Goal: Information Seeking & Learning: Check status

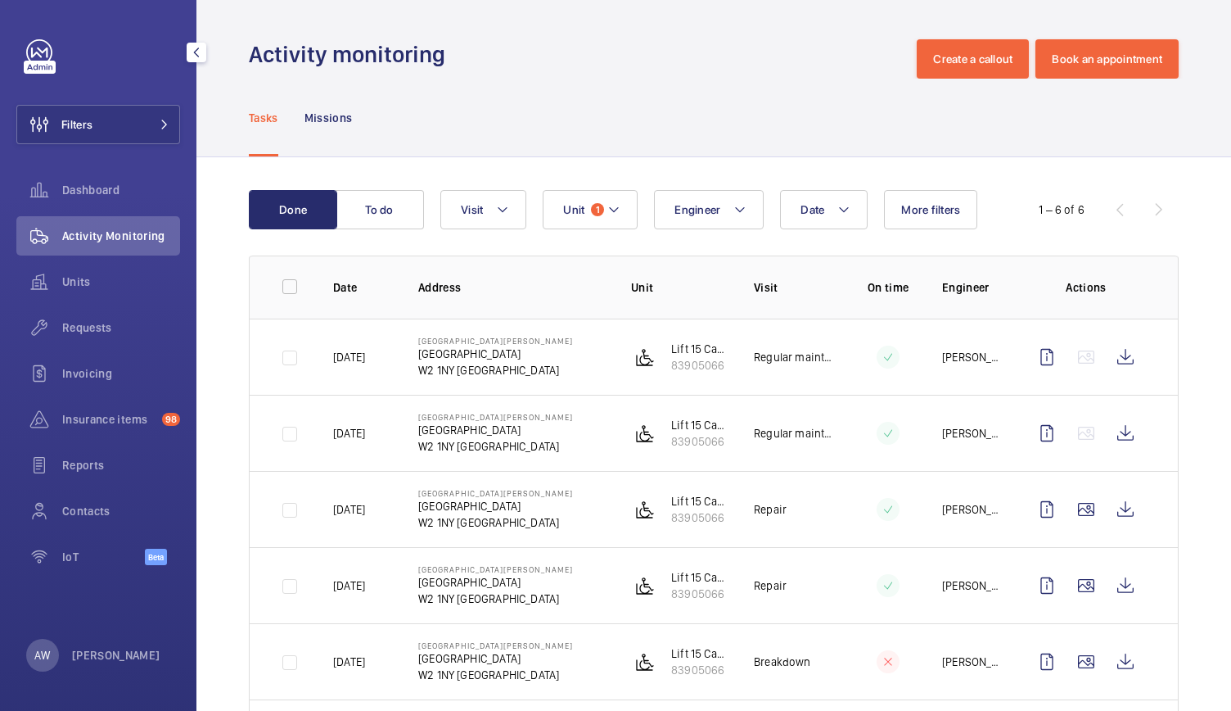
scroll to position [102, 0]
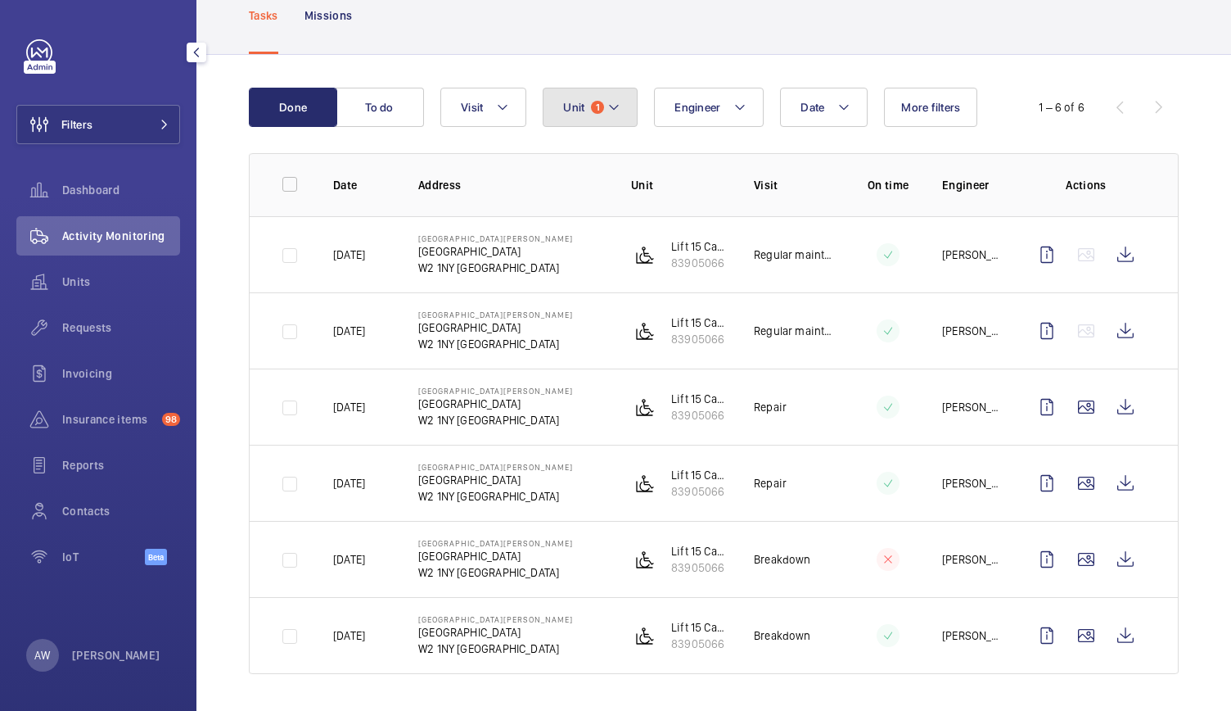
click at [612, 107] on mat-icon at bounding box center [614, 107] width 13 height 20
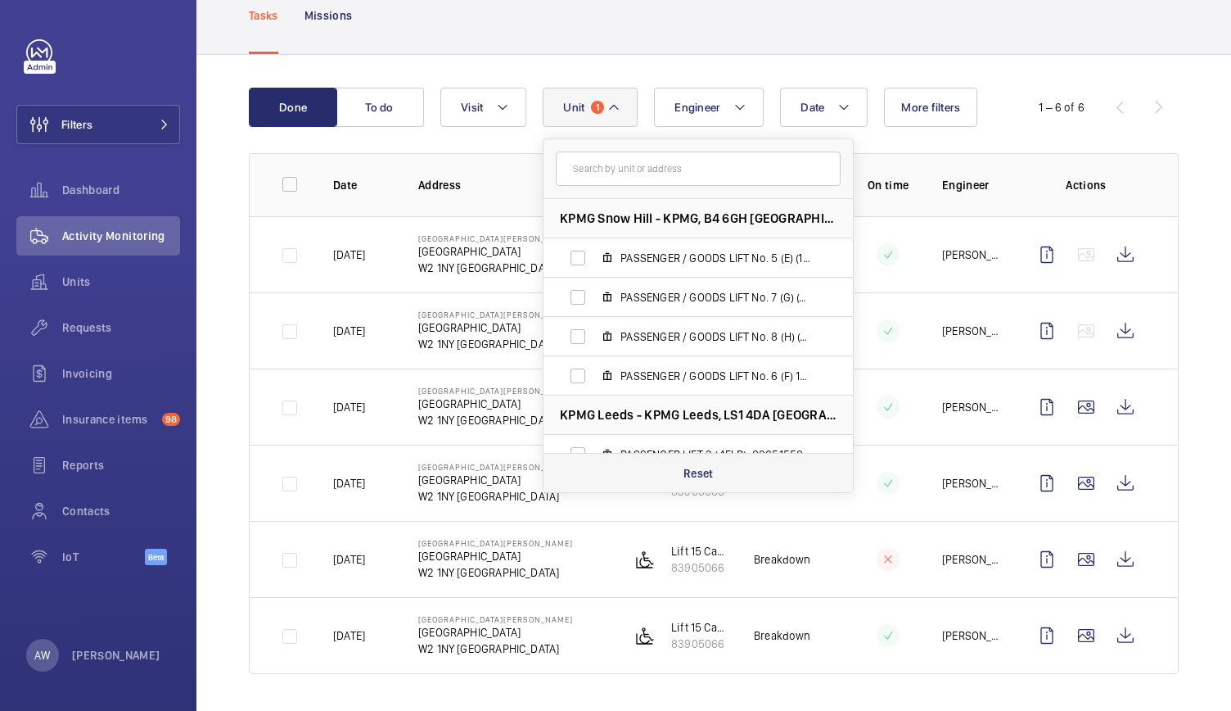
click at [699, 472] on p "Reset" at bounding box center [699, 473] width 30 height 16
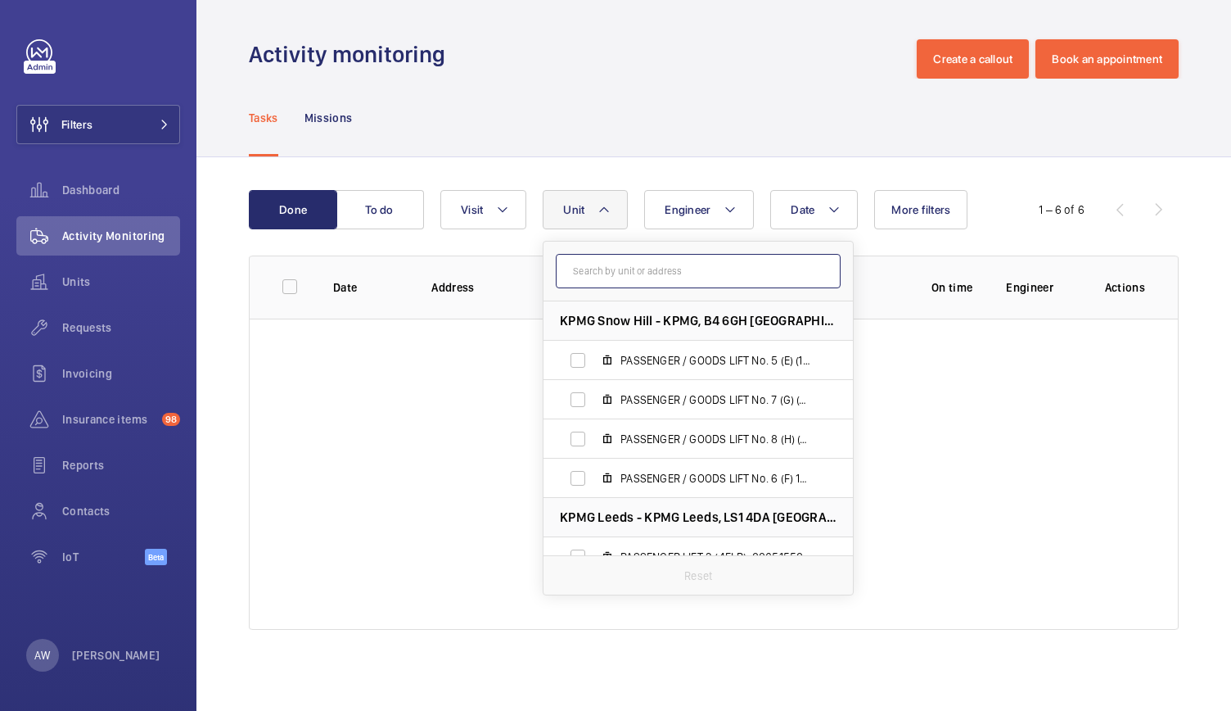
click at [617, 269] on input "text" at bounding box center [698, 271] width 285 height 34
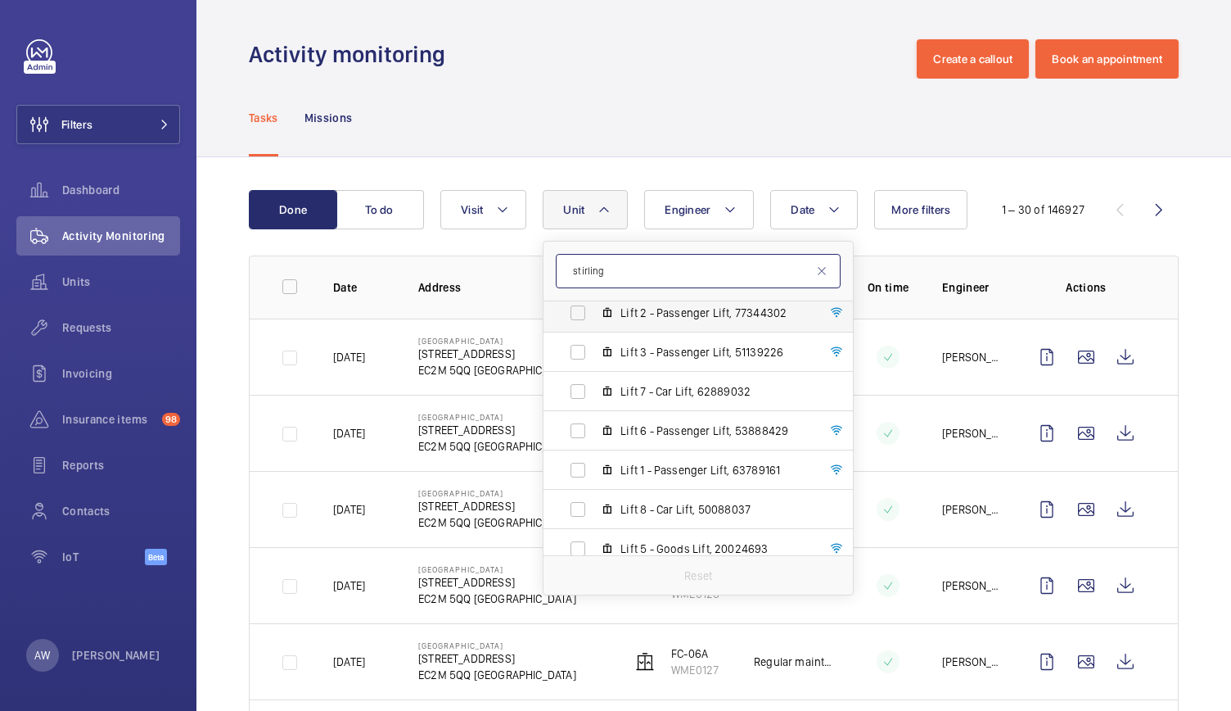
scroll to position [100, 0]
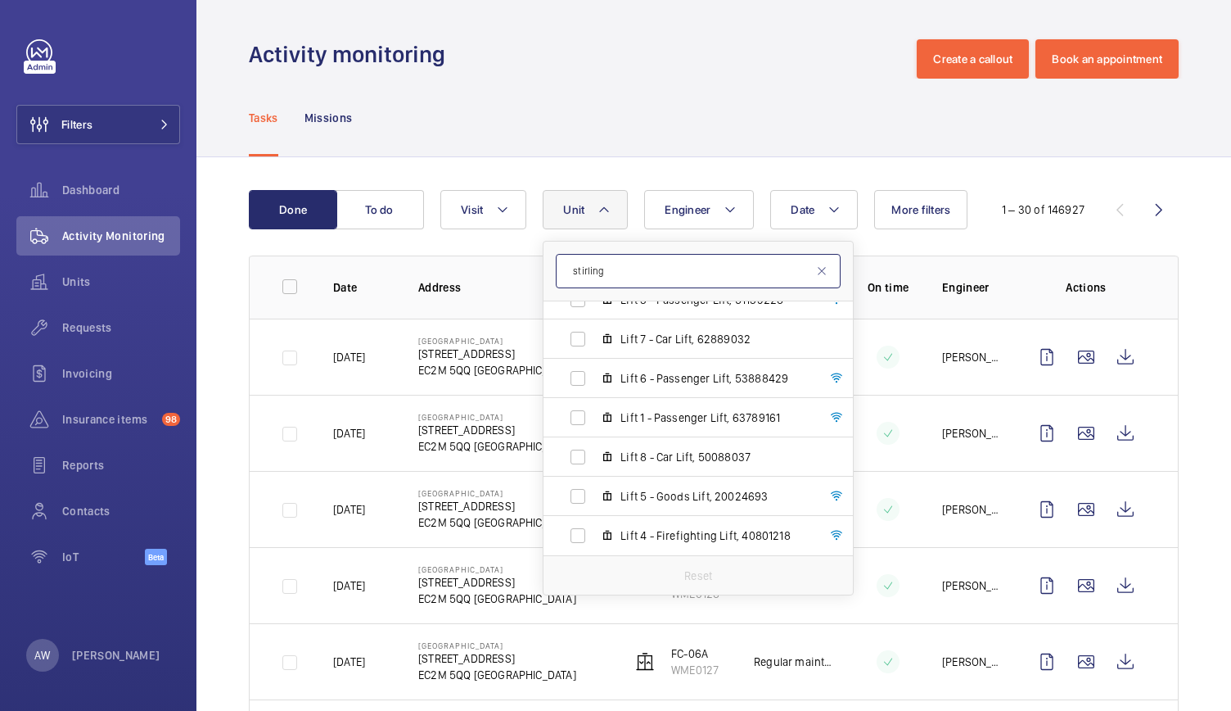
type input "stirling"
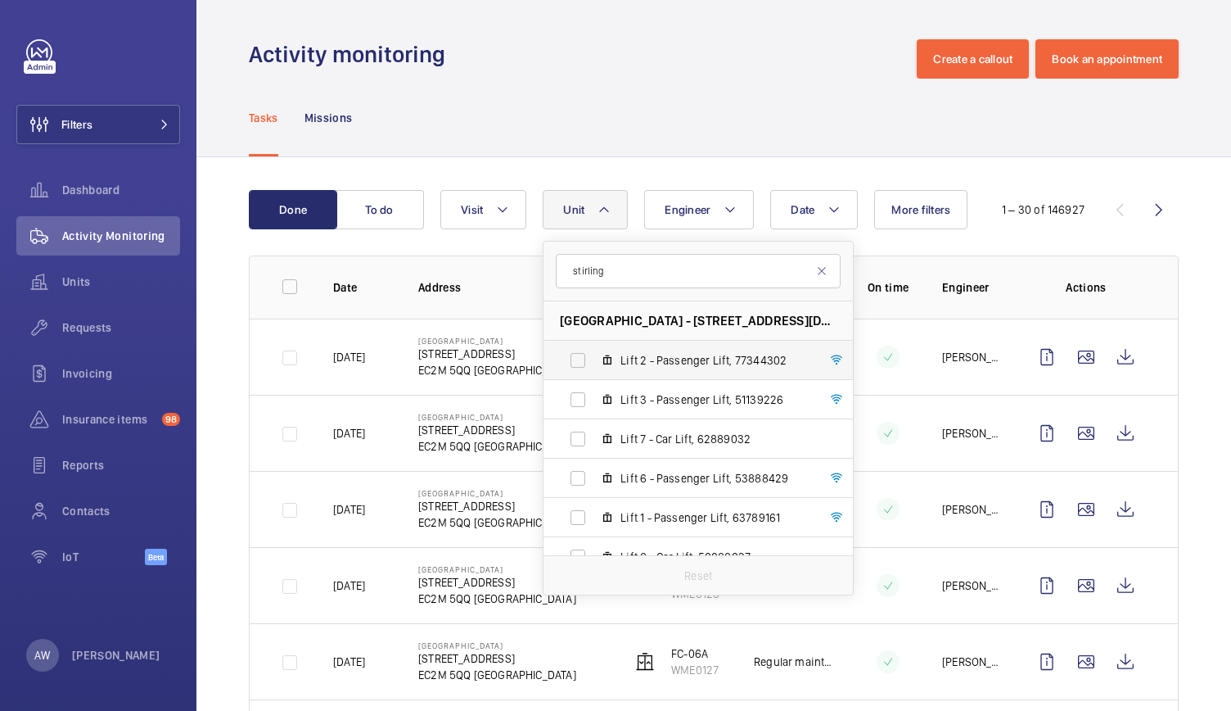
click at [699, 363] on span "Lift 2 - Passenger Lift, 77344302" at bounding box center [716, 360] width 190 height 16
click at [594, 363] on input "Lift 2 - Passenger Lift, 77344302" at bounding box center [578, 360] width 33 height 33
checkbox input "true"
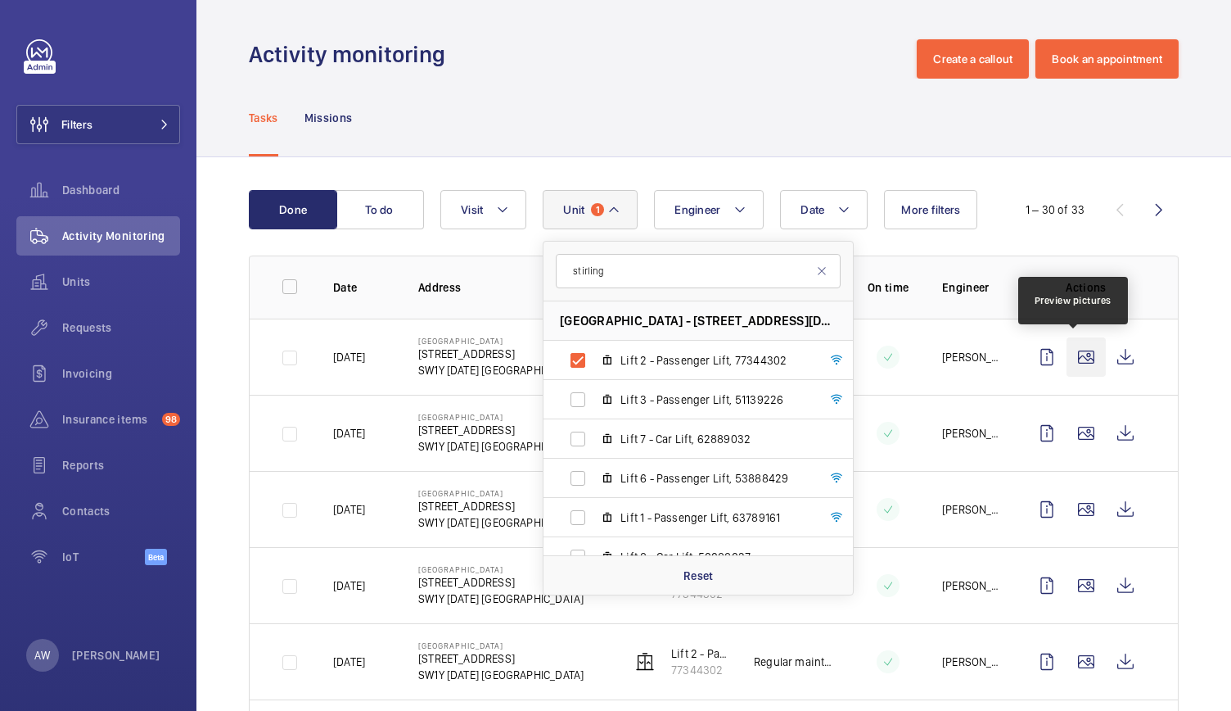
click at [1078, 356] on wm-front-icon-button at bounding box center [1086, 356] width 39 height 39
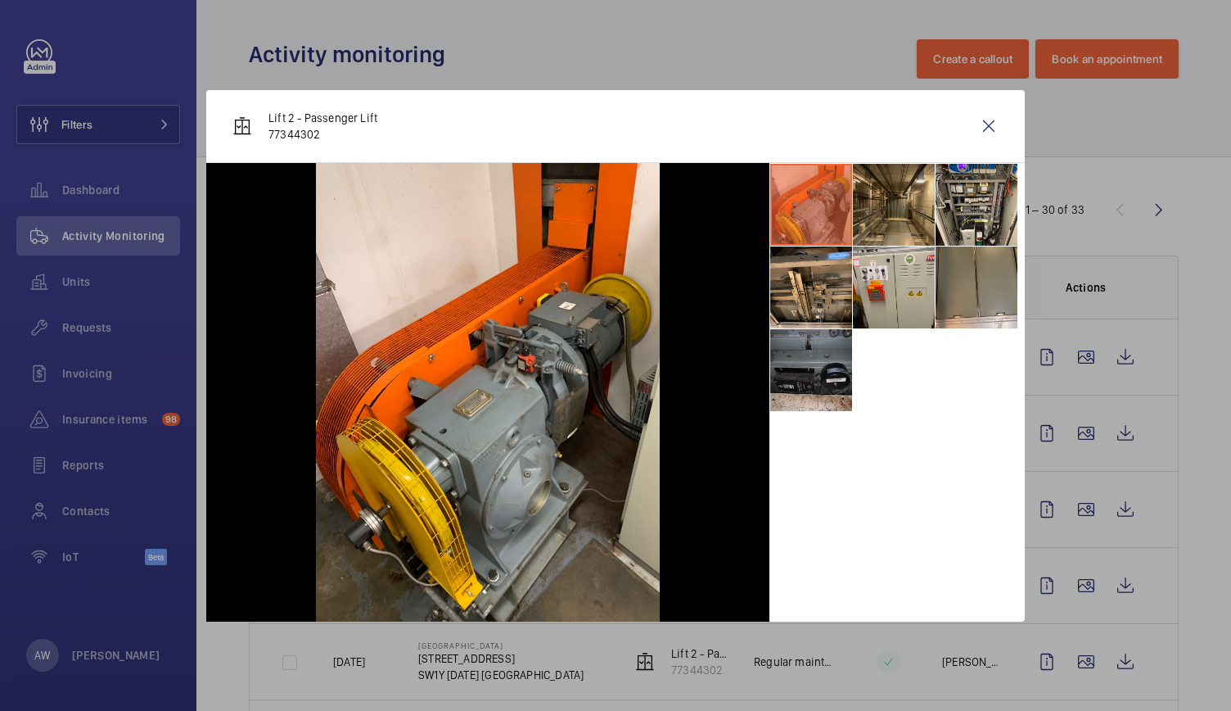
click at [898, 201] on li at bounding box center [894, 205] width 82 height 82
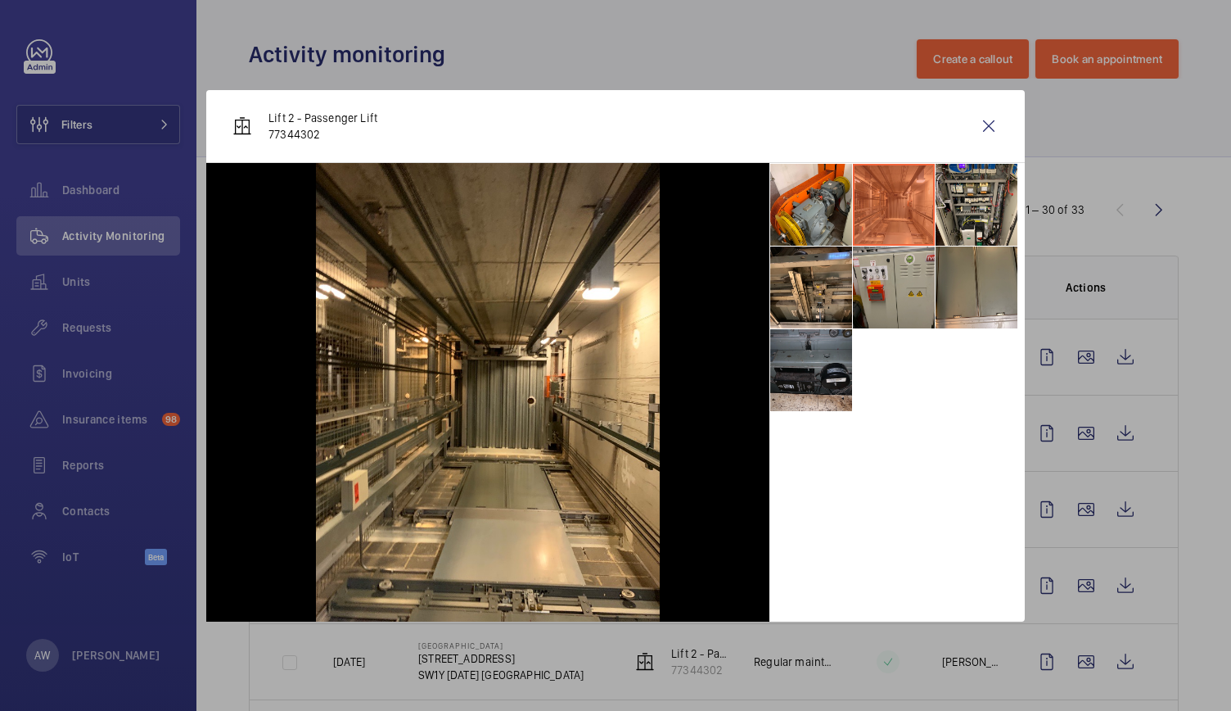
click at [897, 279] on li at bounding box center [894, 287] width 82 height 82
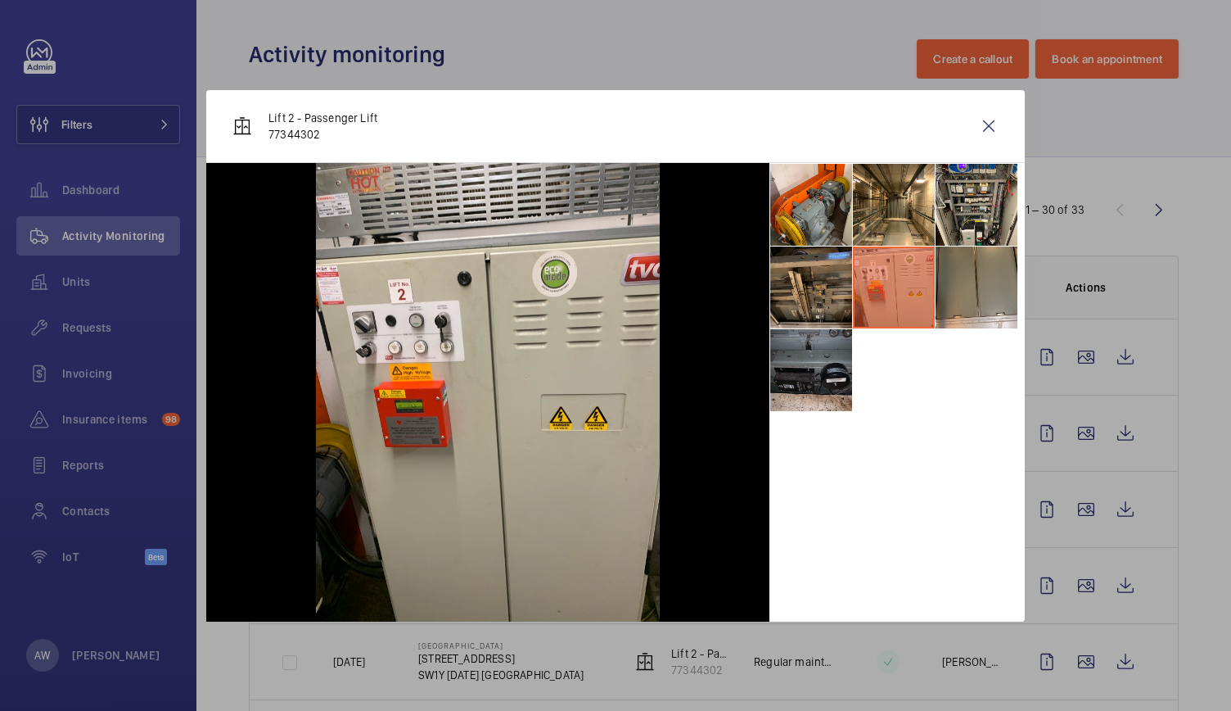
click at [811, 279] on li at bounding box center [811, 287] width 82 height 82
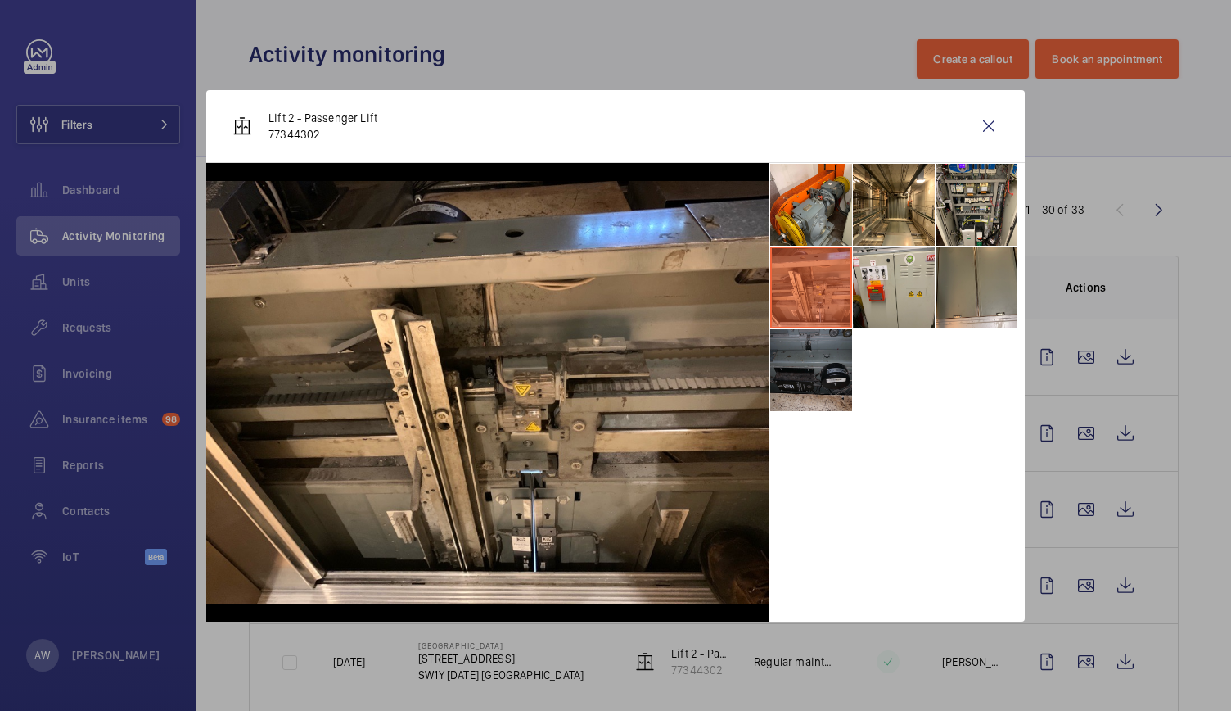
click at [818, 373] on li at bounding box center [811, 370] width 82 height 82
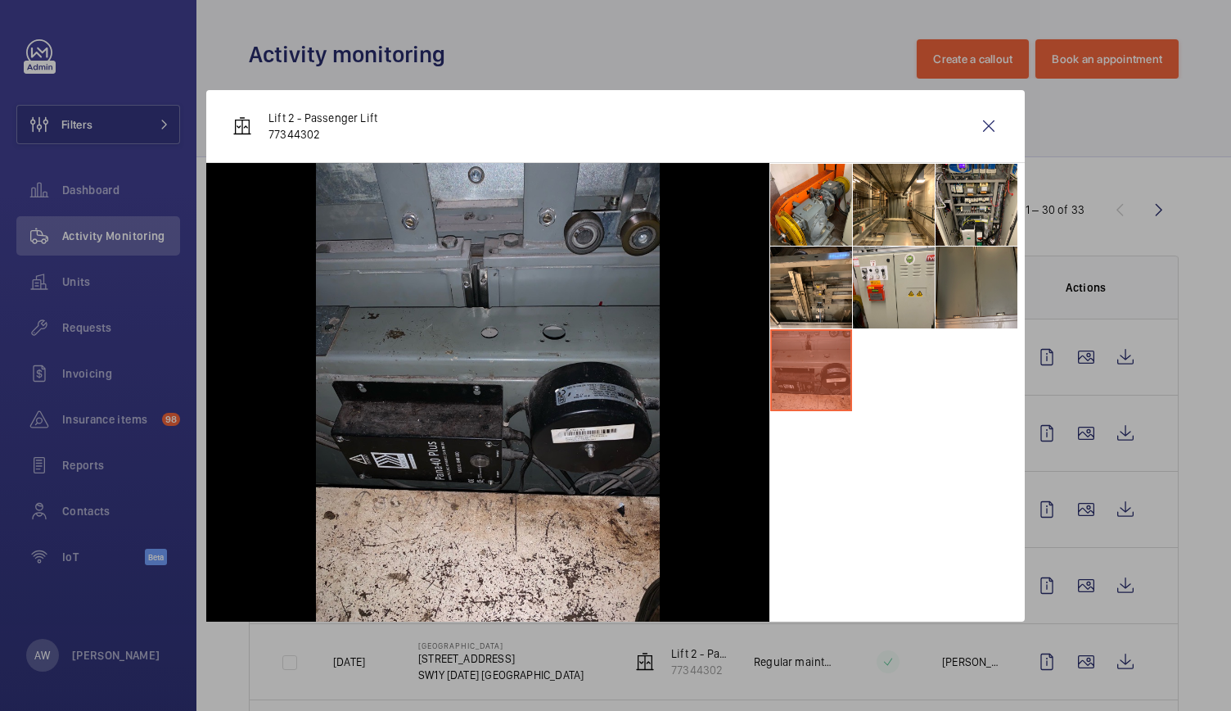
click at [968, 291] on li at bounding box center [977, 287] width 82 height 82
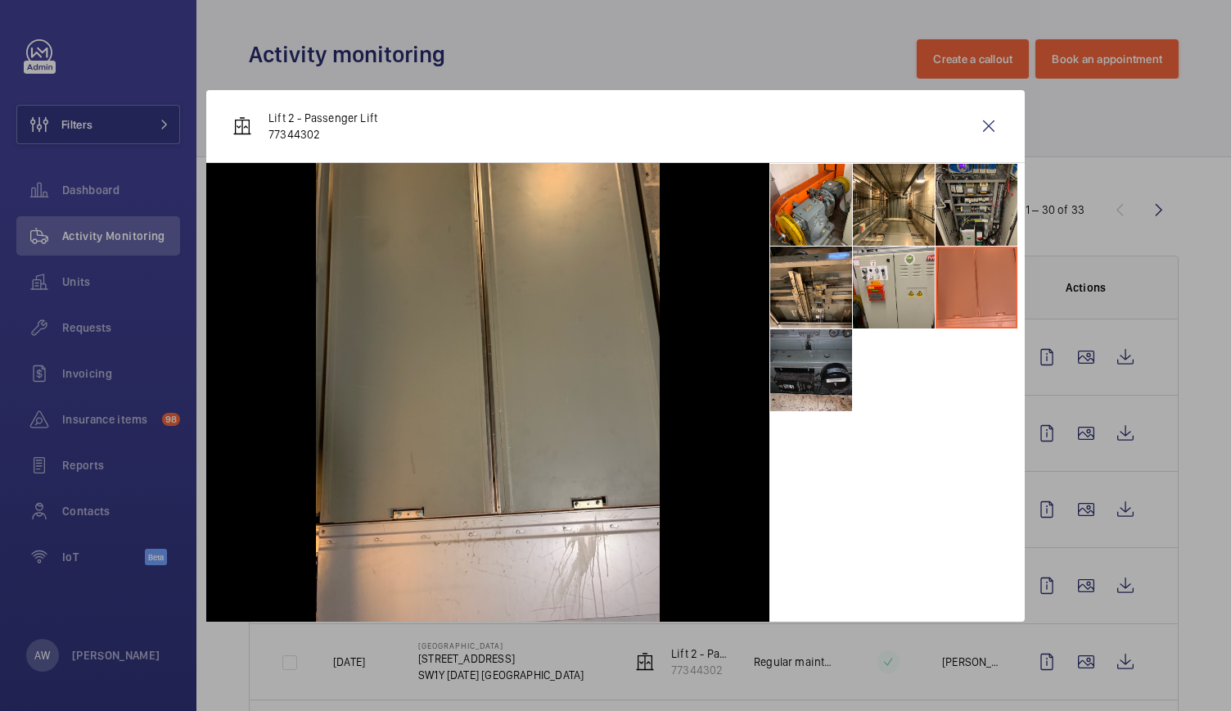
click at [975, 199] on li at bounding box center [977, 205] width 82 height 82
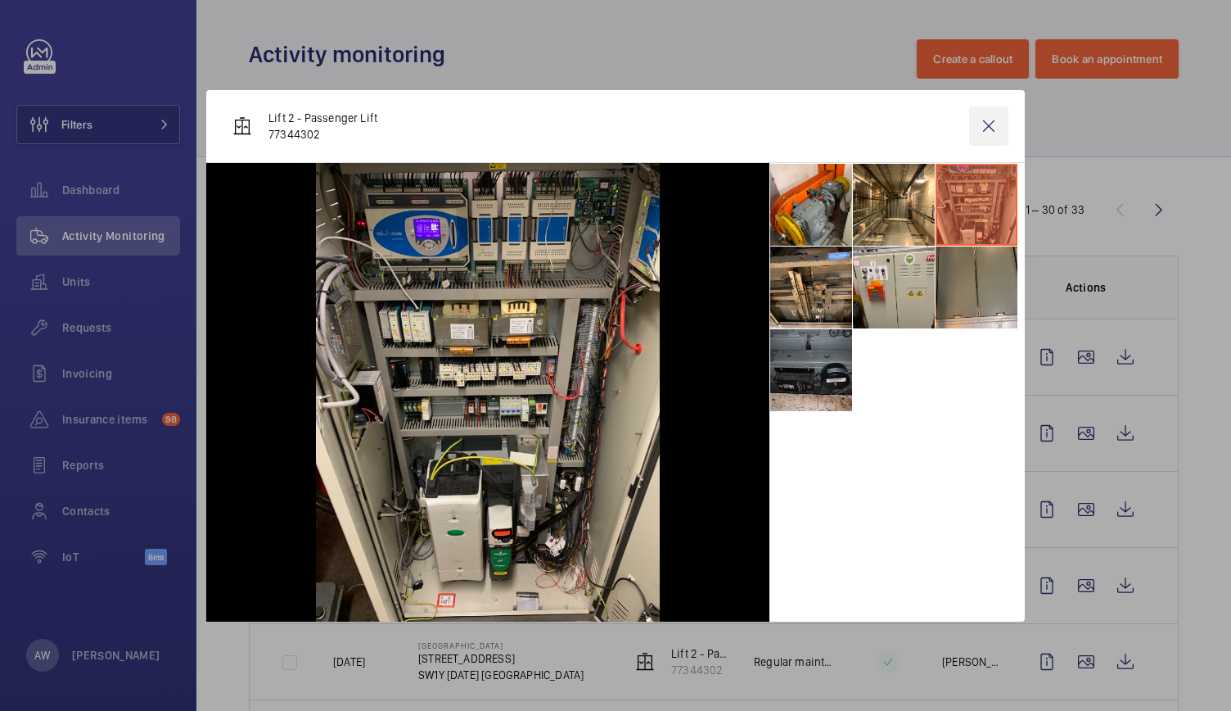
click at [992, 124] on wm-front-icon-button at bounding box center [988, 125] width 39 height 39
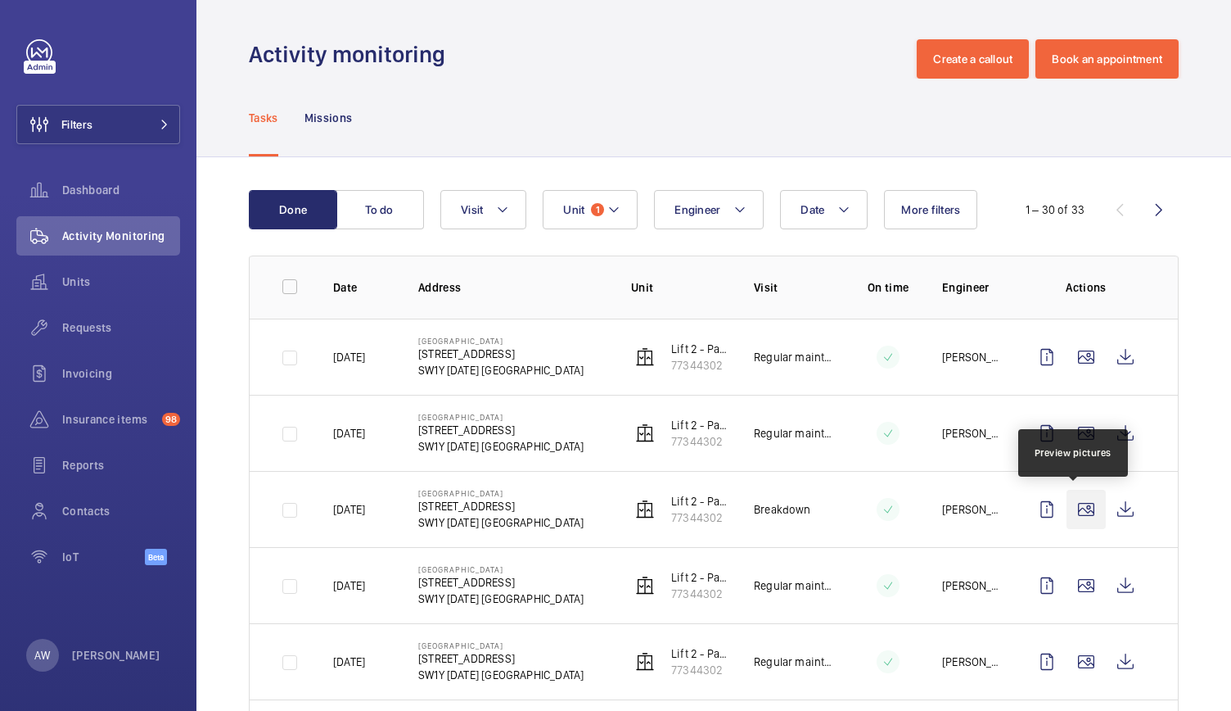
click at [1076, 507] on wm-front-icon-button at bounding box center [1086, 509] width 39 height 39
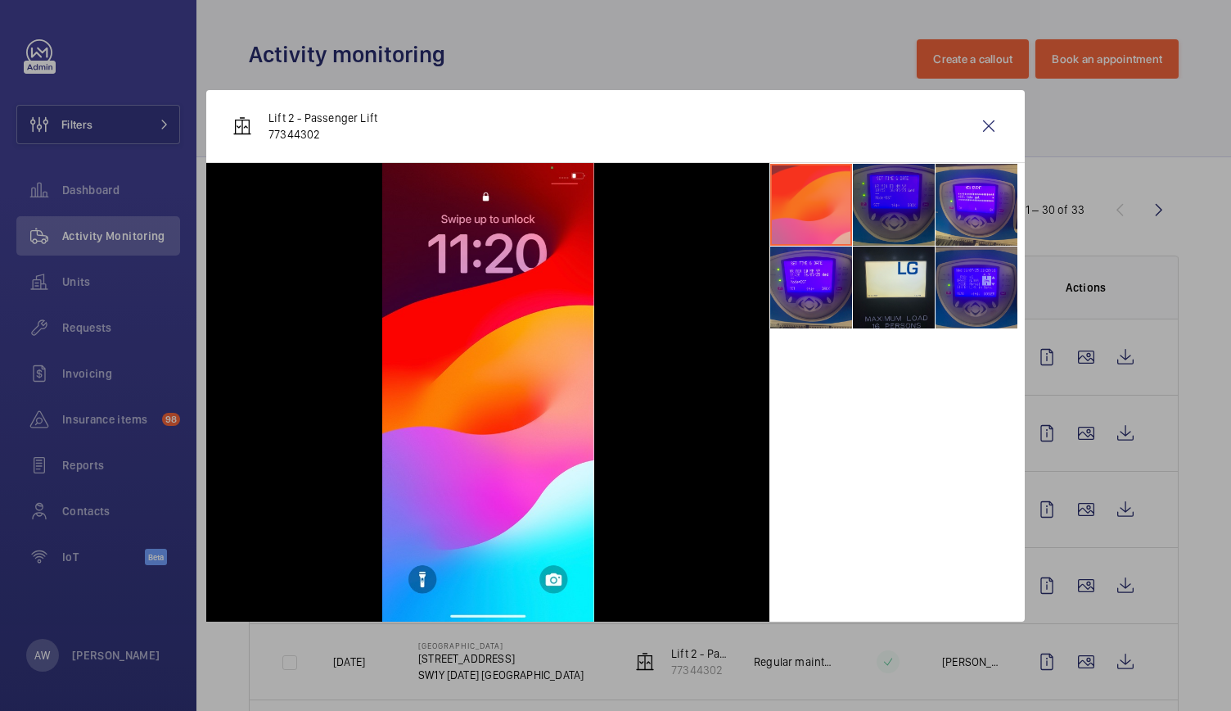
click at [892, 209] on li at bounding box center [894, 205] width 82 height 82
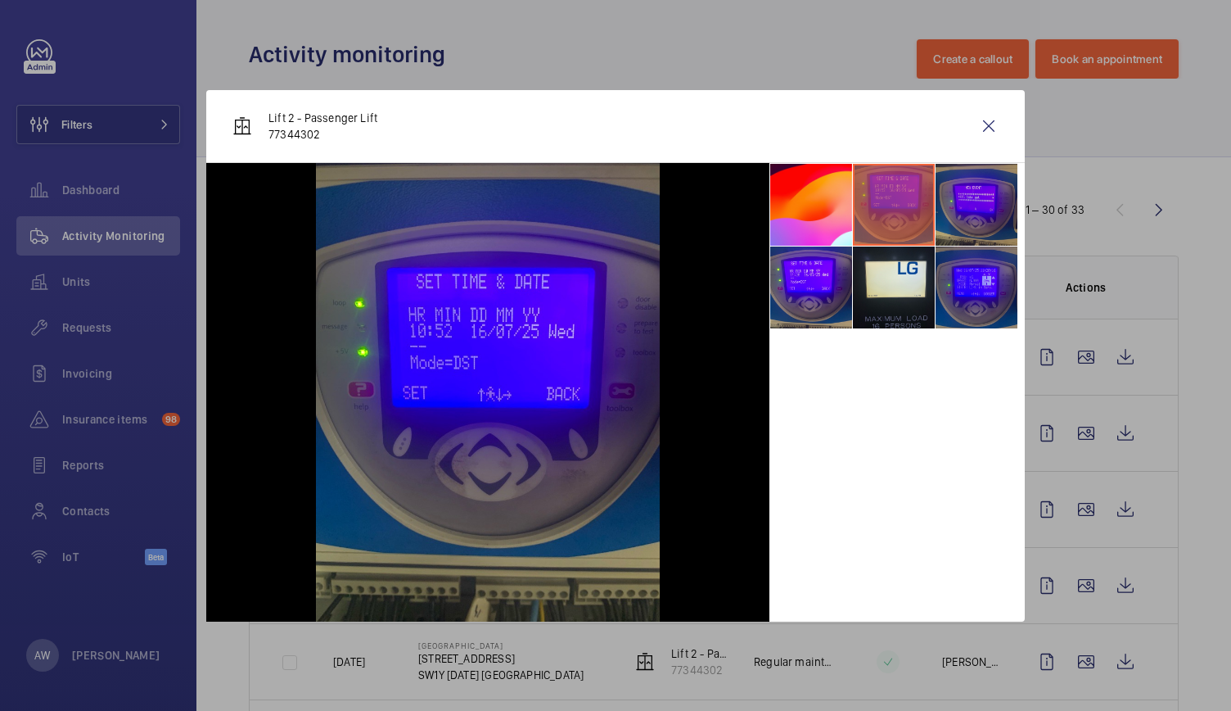
click at [953, 213] on li at bounding box center [977, 205] width 82 height 82
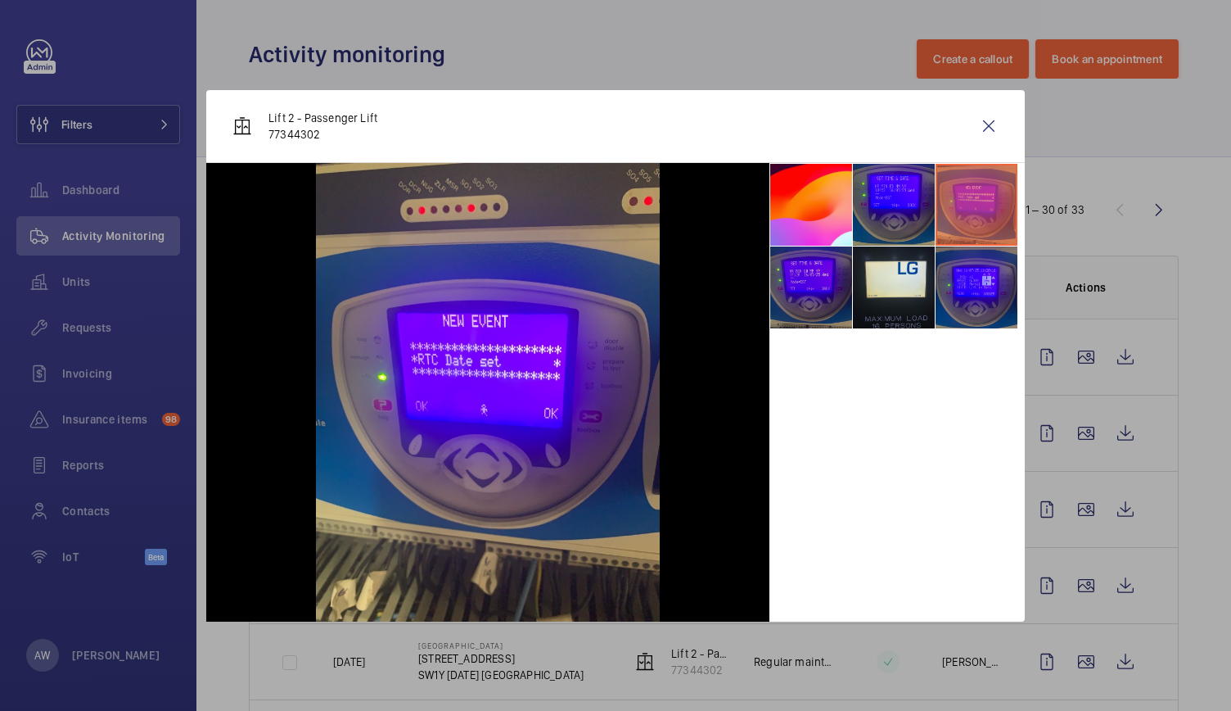
click at [818, 278] on li at bounding box center [811, 287] width 82 height 82
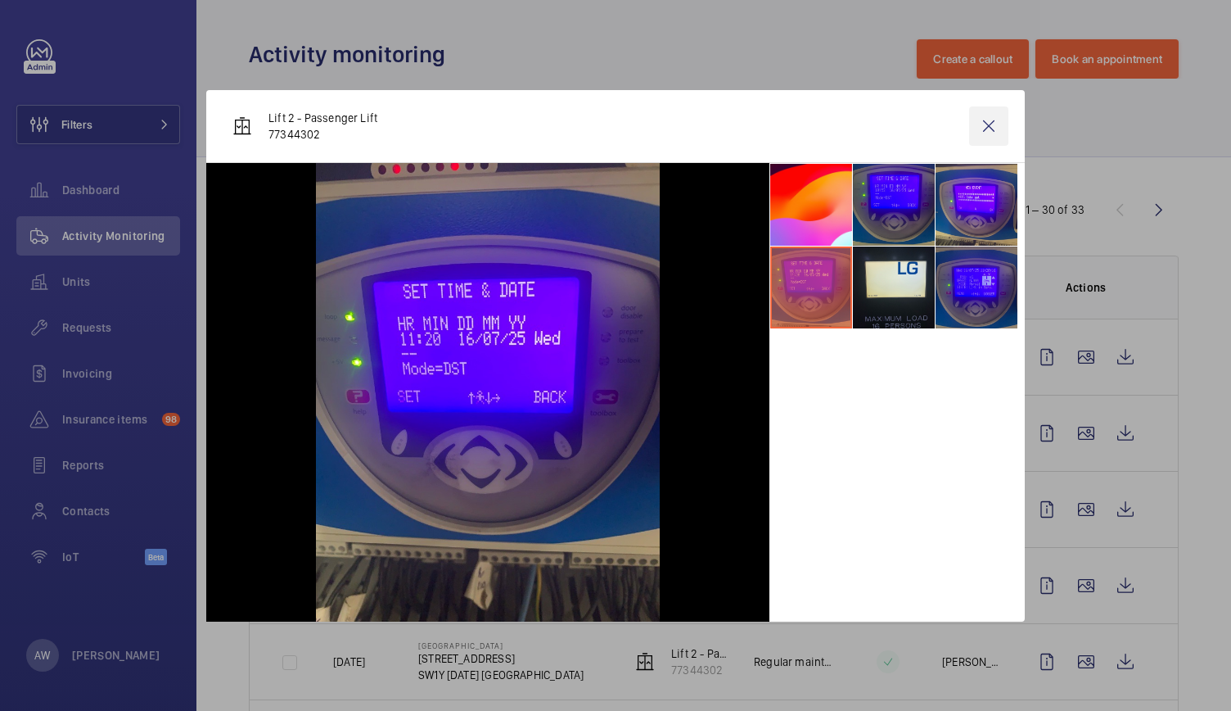
click at [991, 124] on wm-front-icon-button at bounding box center [988, 125] width 39 height 39
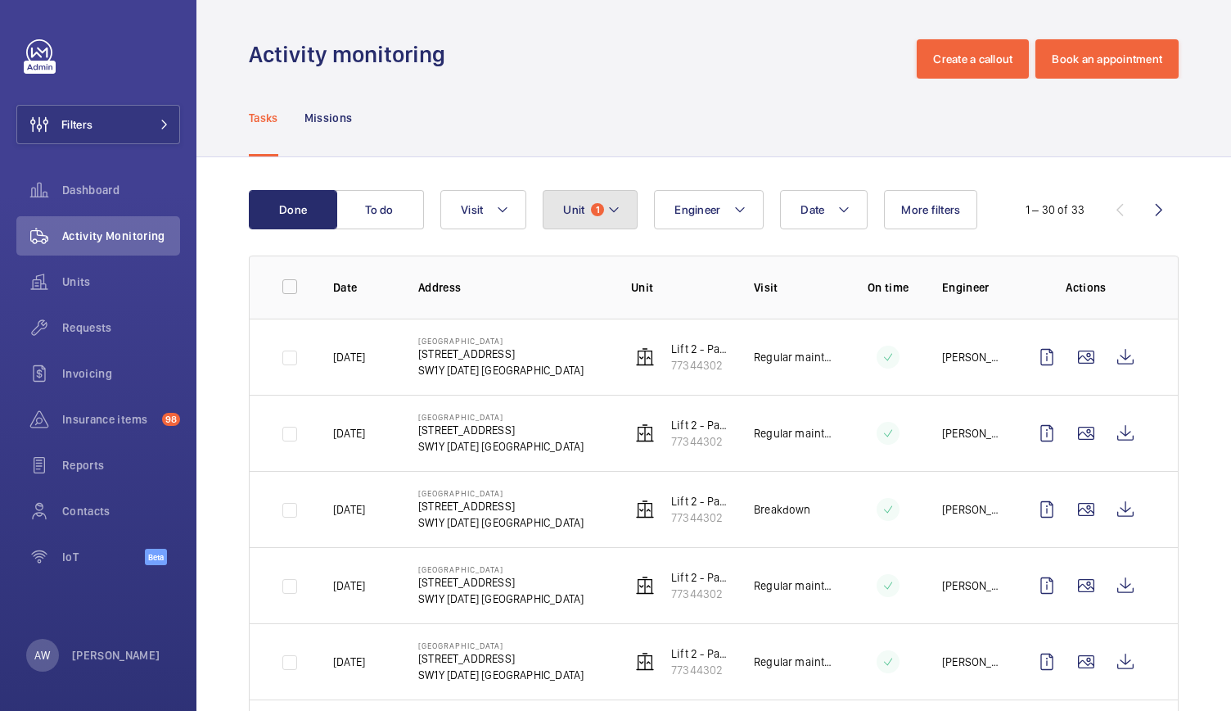
click at [615, 210] on mat-icon at bounding box center [614, 210] width 13 height 20
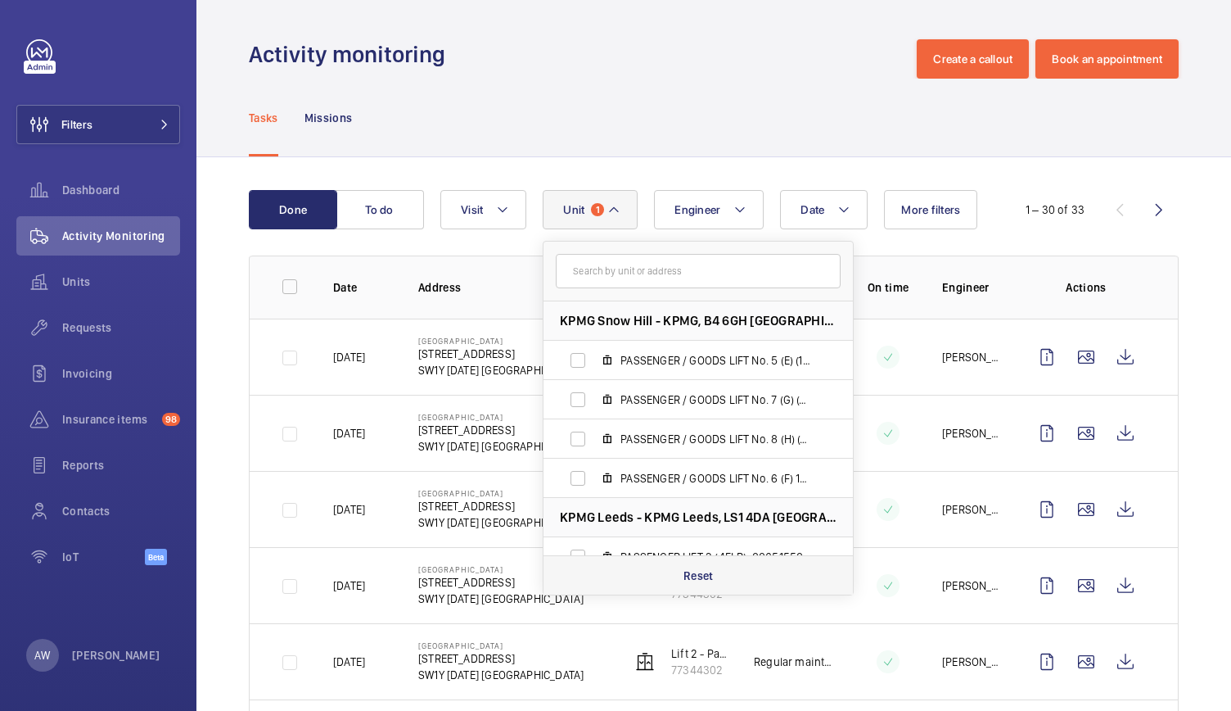
click at [693, 574] on p "Reset" at bounding box center [699, 575] width 30 height 16
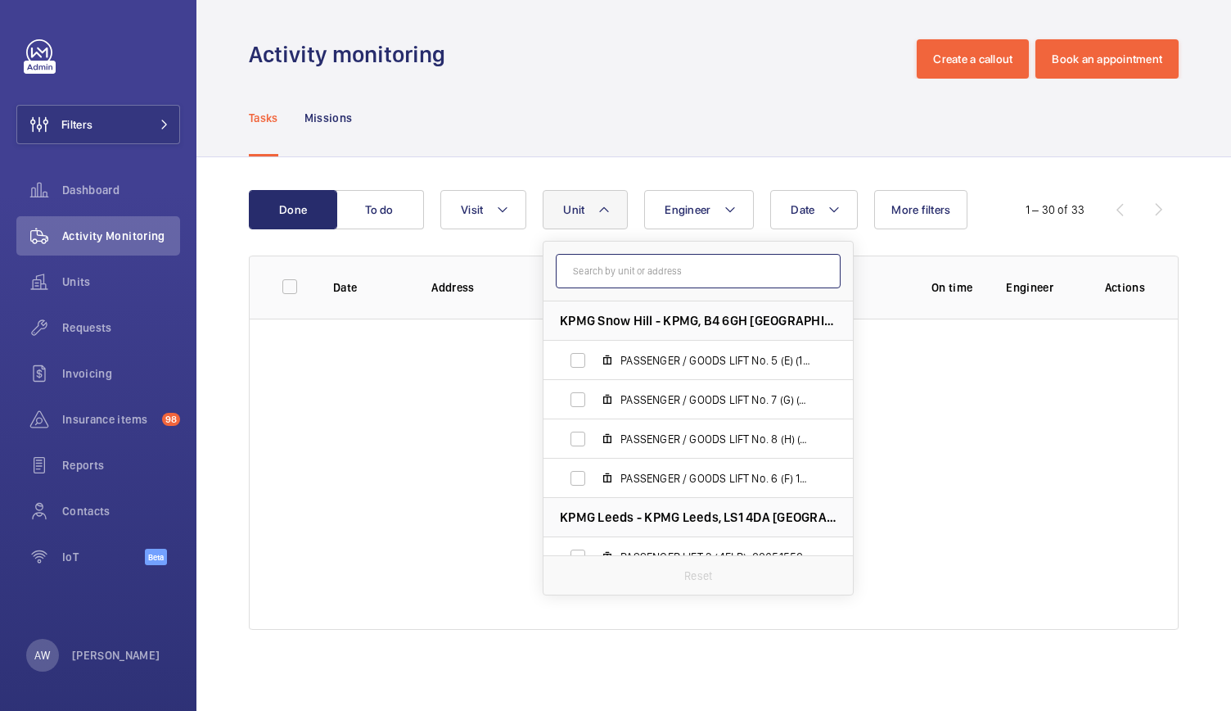
click at [607, 276] on input "text" at bounding box center [698, 271] width 285 height 34
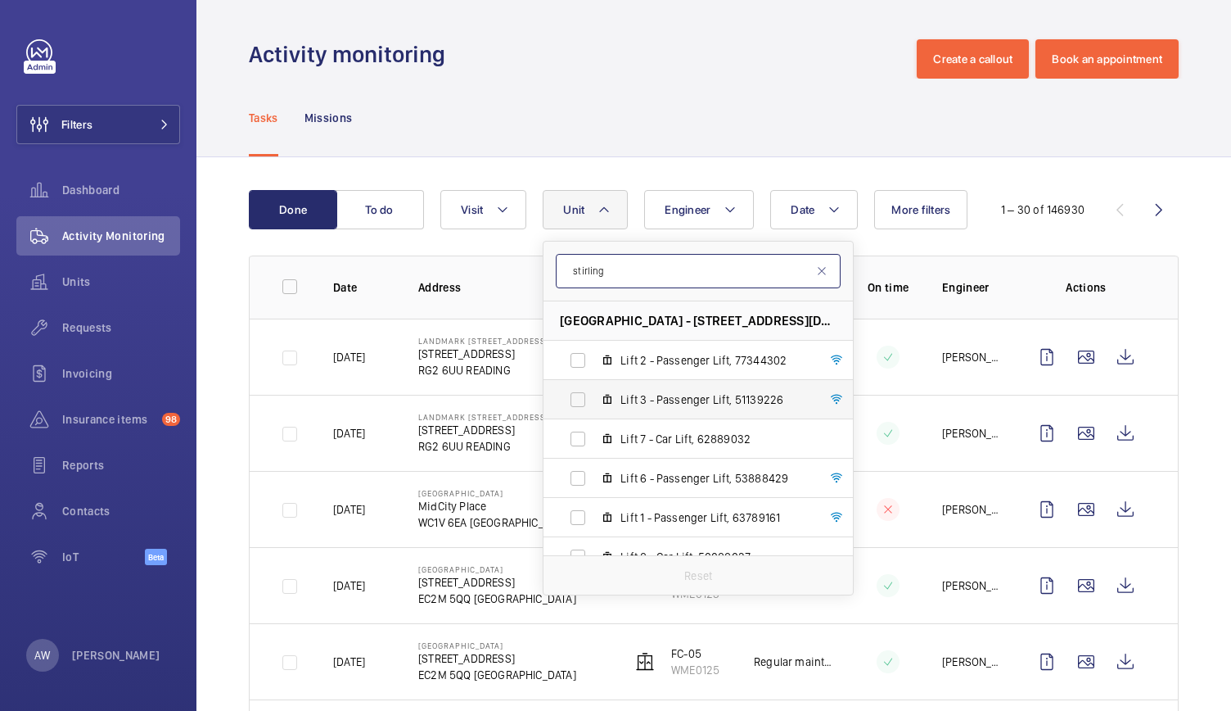
scroll to position [100, 0]
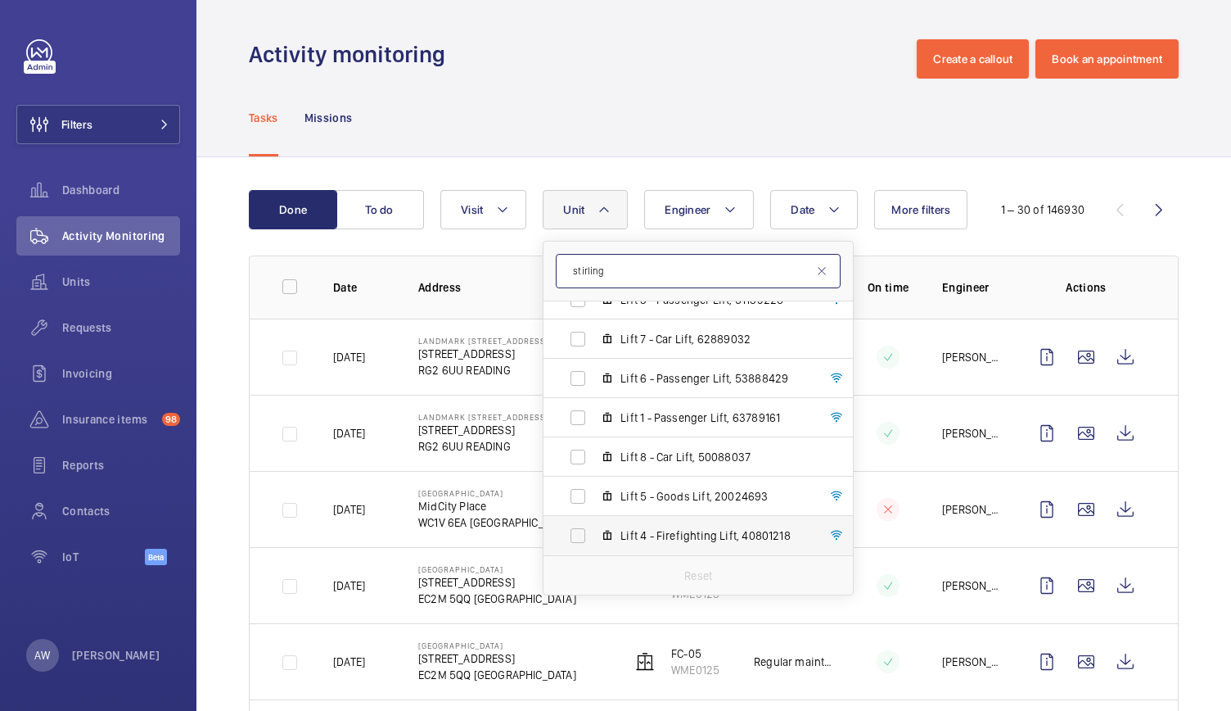
type input "stirling"
click at [630, 534] on span "Lift 4 - Firefighting Lift, 40801218" at bounding box center [716, 535] width 190 height 16
click at [594, 534] on input "Lift 4 - Firefighting Lift, 40801218" at bounding box center [578, 535] width 33 height 33
checkbox input "true"
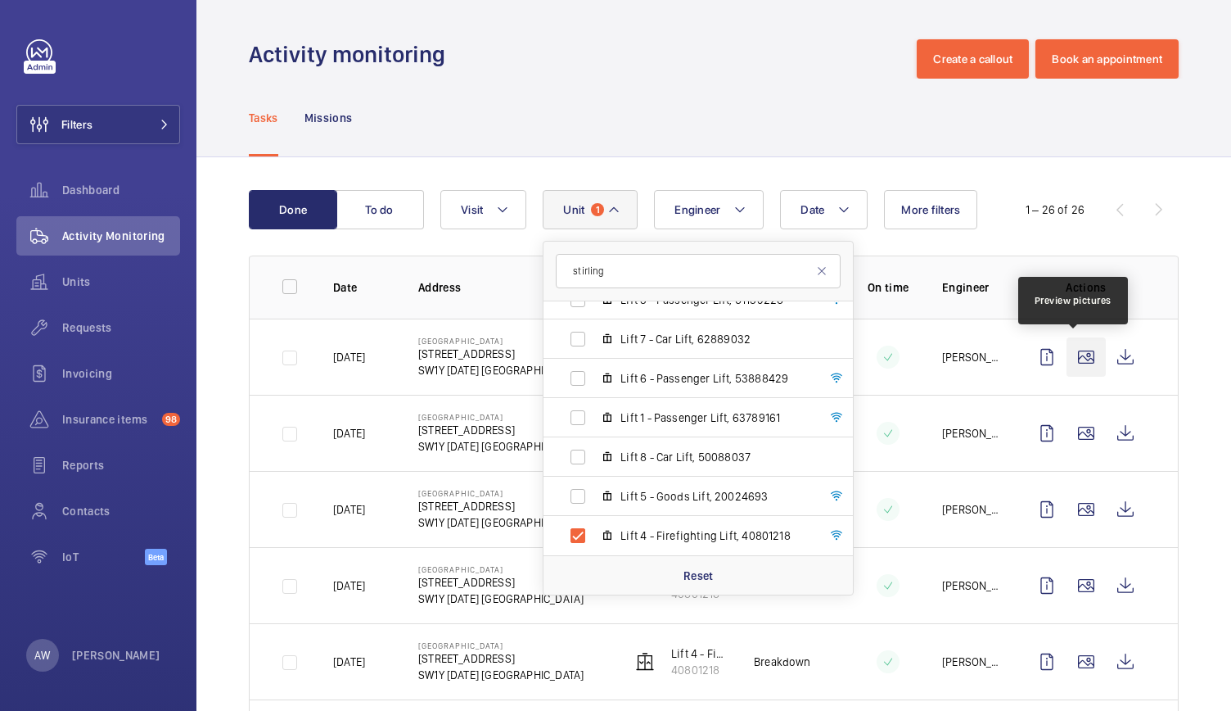
click at [1074, 352] on wm-front-icon-button at bounding box center [1086, 356] width 39 height 39
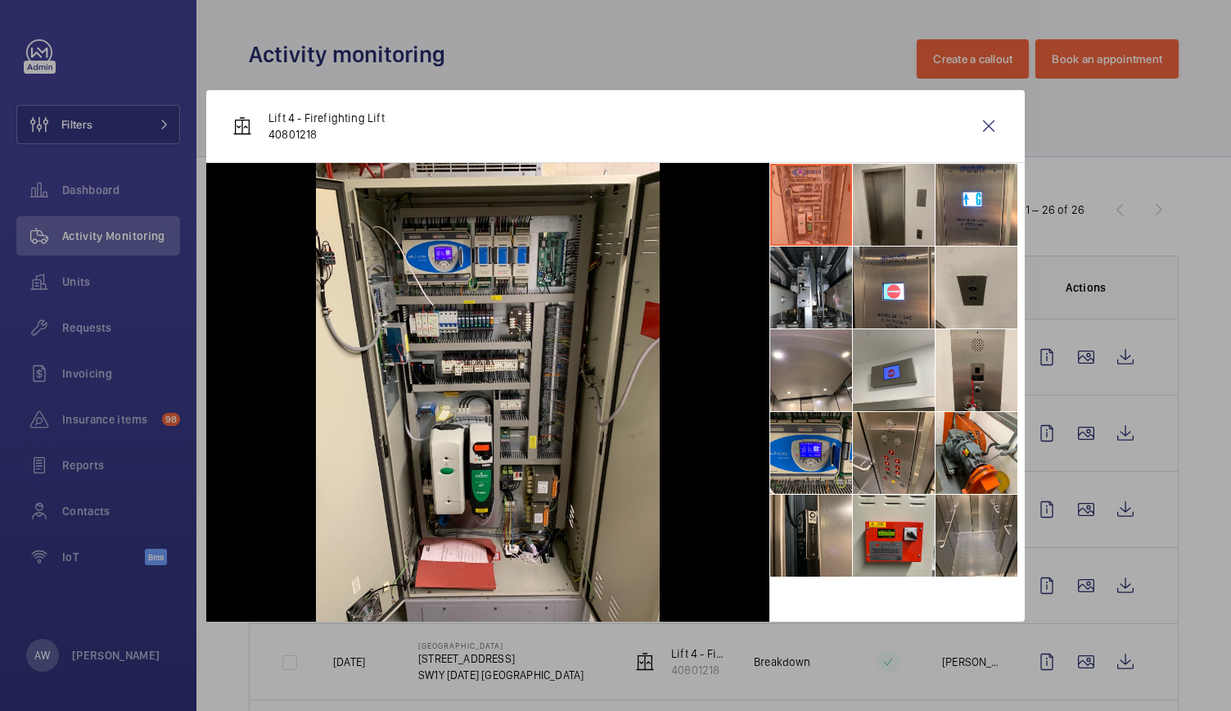
click at [906, 198] on li at bounding box center [894, 205] width 82 height 82
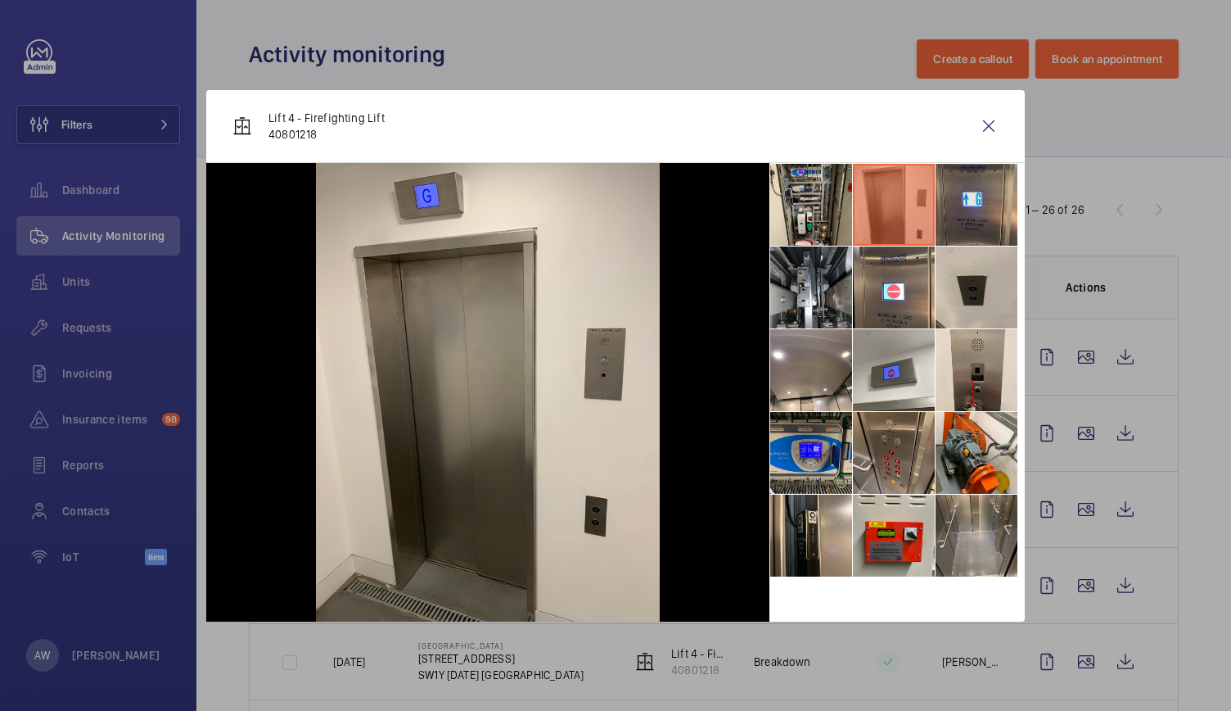
click at [971, 197] on li at bounding box center [977, 205] width 82 height 82
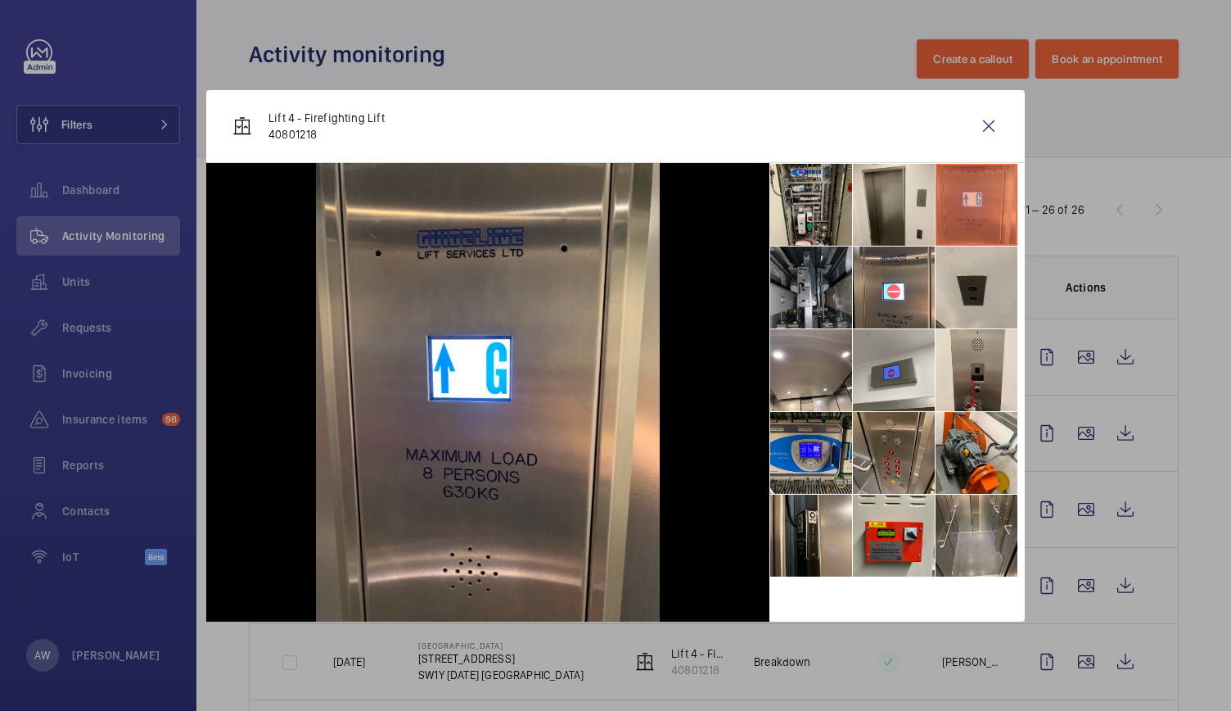
click at [798, 291] on li at bounding box center [811, 287] width 82 height 82
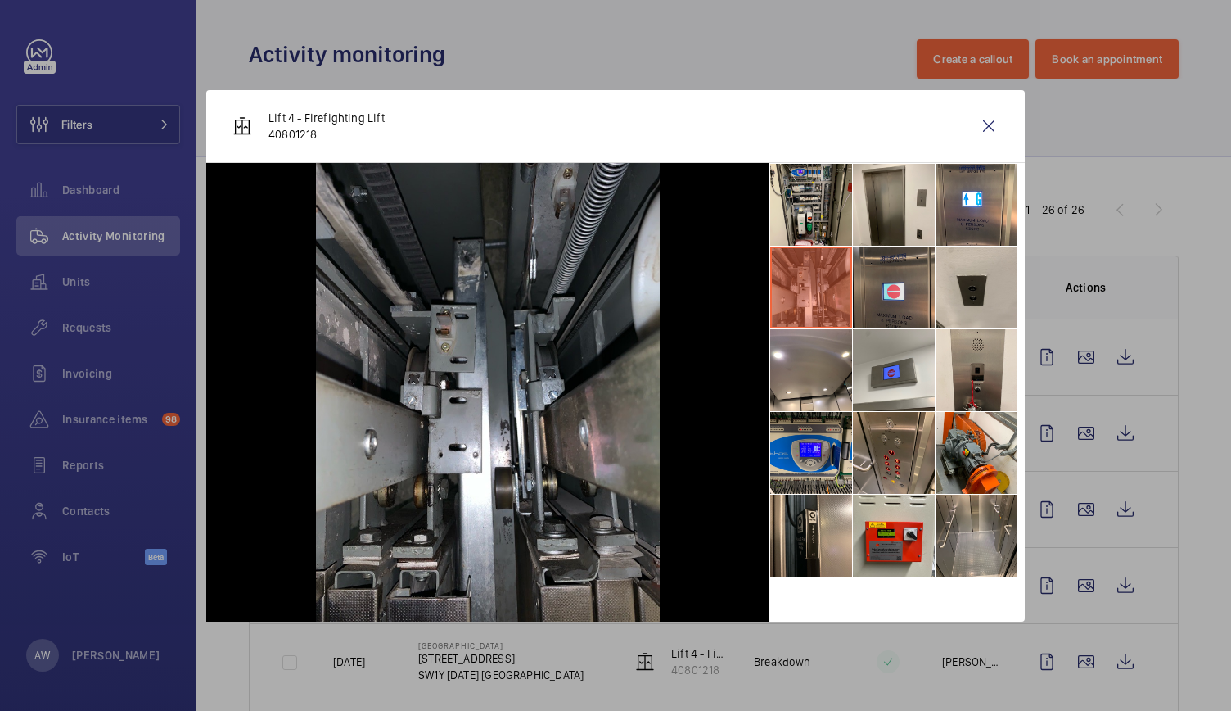
click at [865, 289] on li at bounding box center [894, 287] width 82 height 82
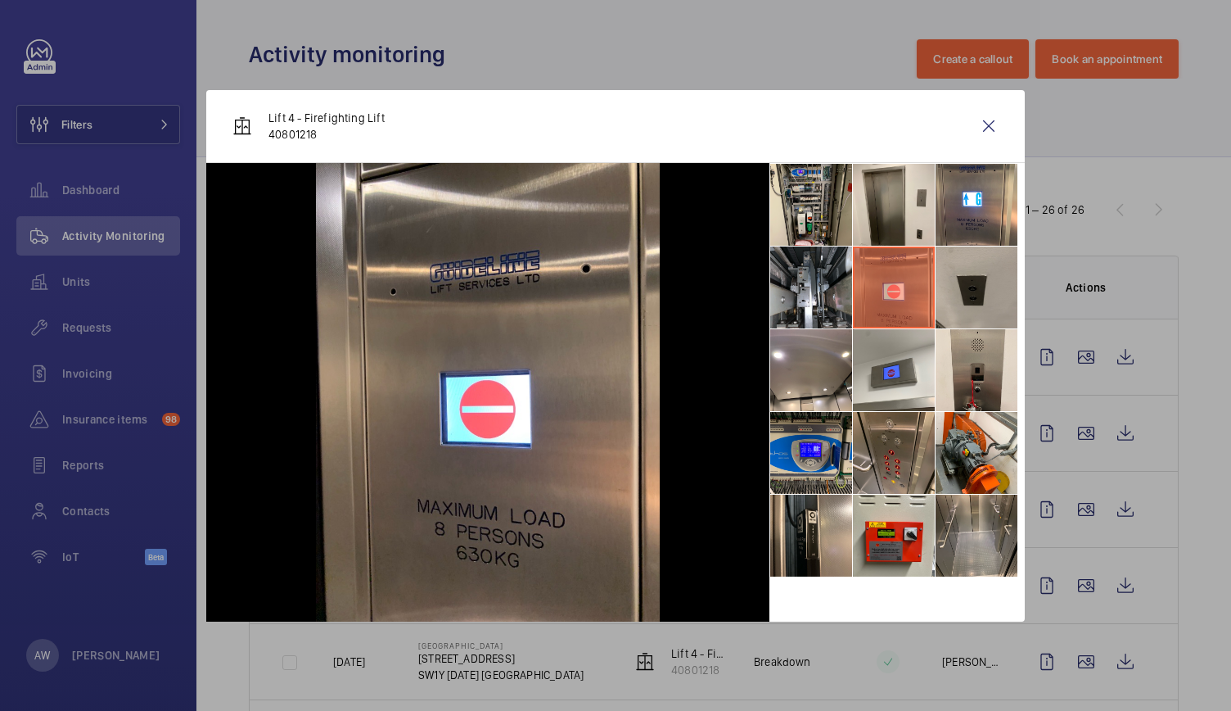
click at [983, 286] on li at bounding box center [977, 287] width 82 height 82
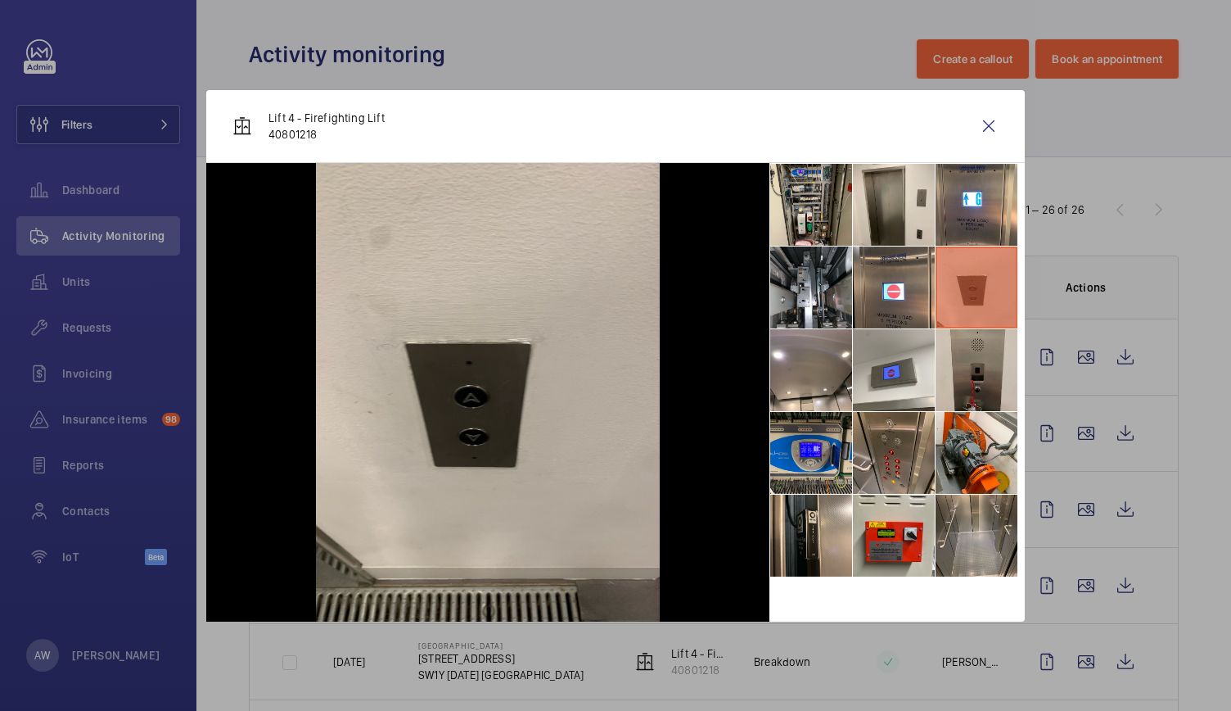
click at [983, 361] on li at bounding box center [977, 370] width 82 height 82
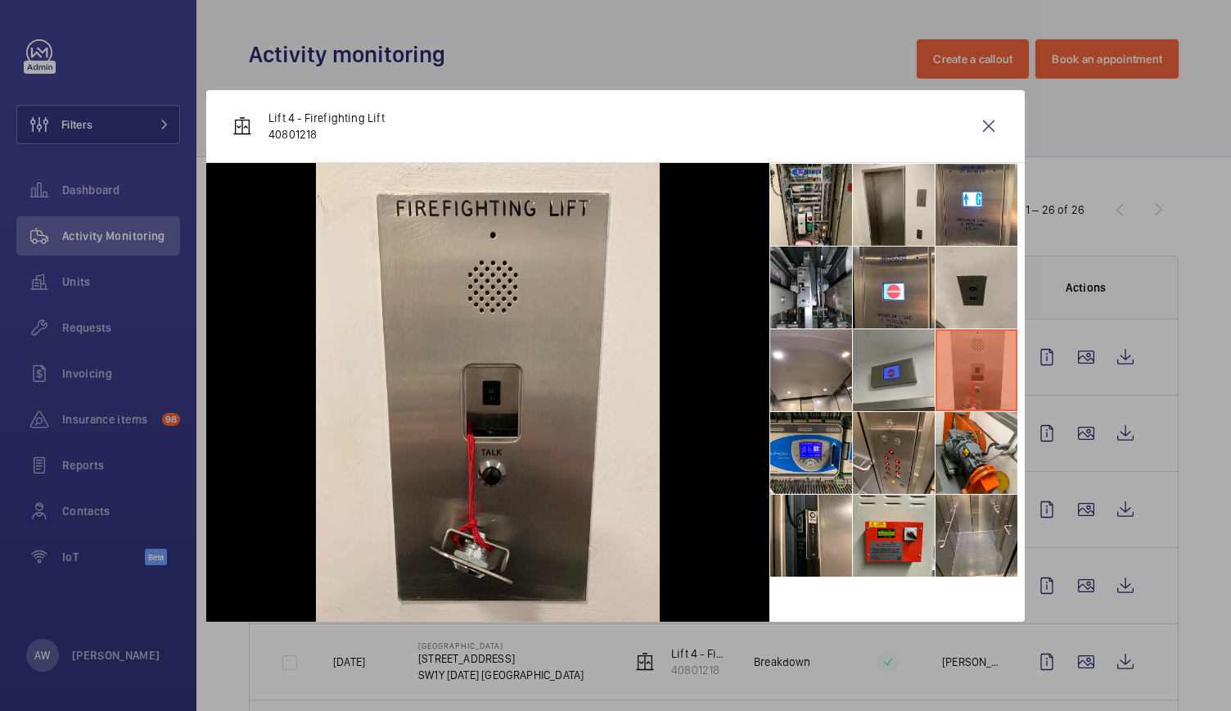
click at [888, 360] on li at bounding box center [894, 370] width 82 height 82
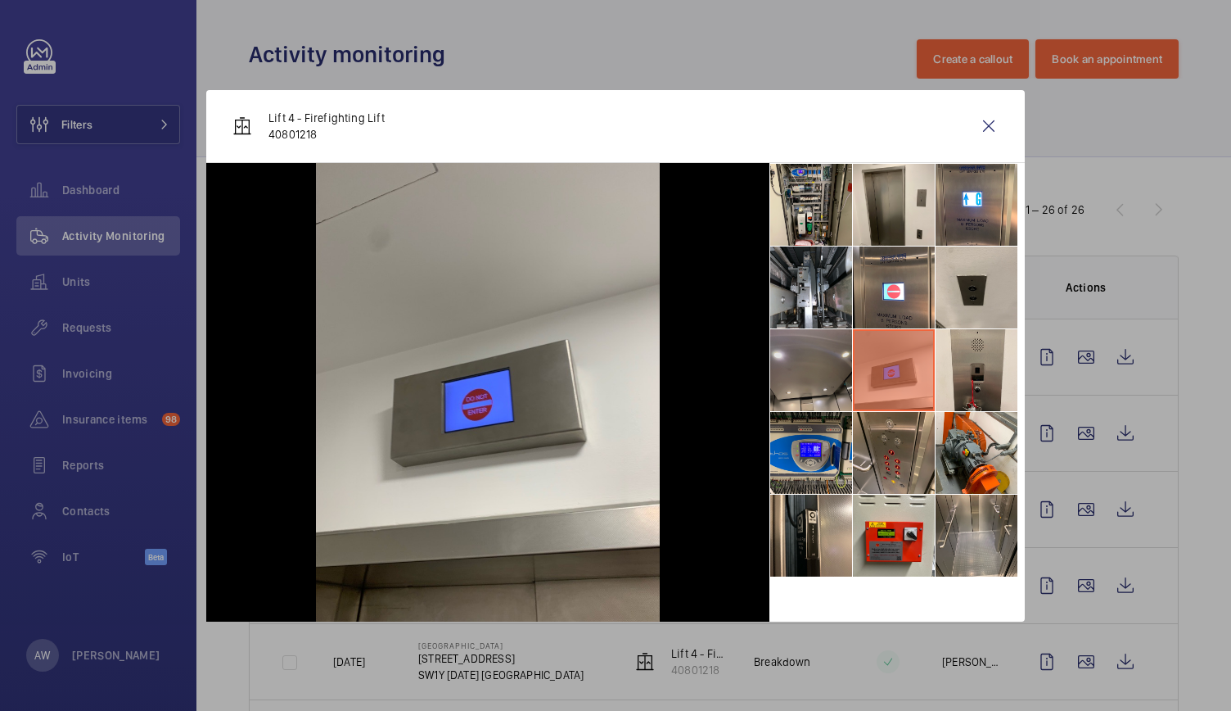
click at [809, 359] on li at bounding box center [811, 370] width 82 height 82
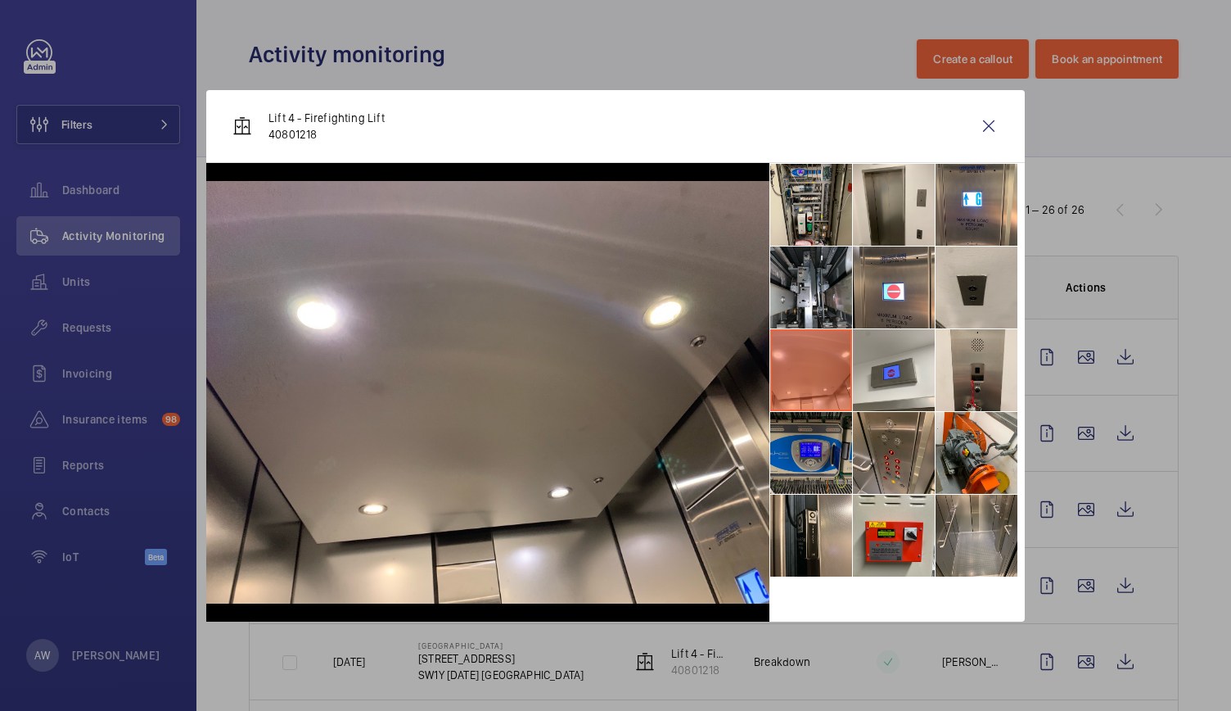
click at [820, 477] on li at bounding box center [811, 453] width 82 height 82
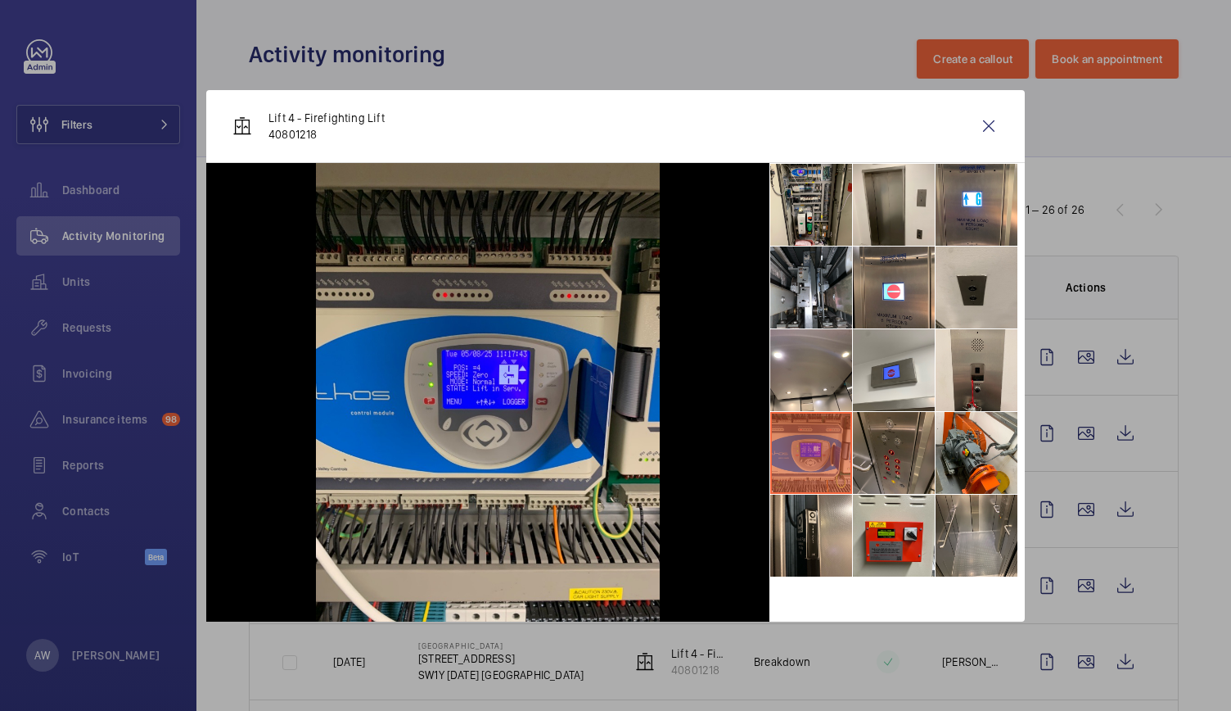
click at [886, 481] on li at bounding box center [894, 453] width 82 height 82
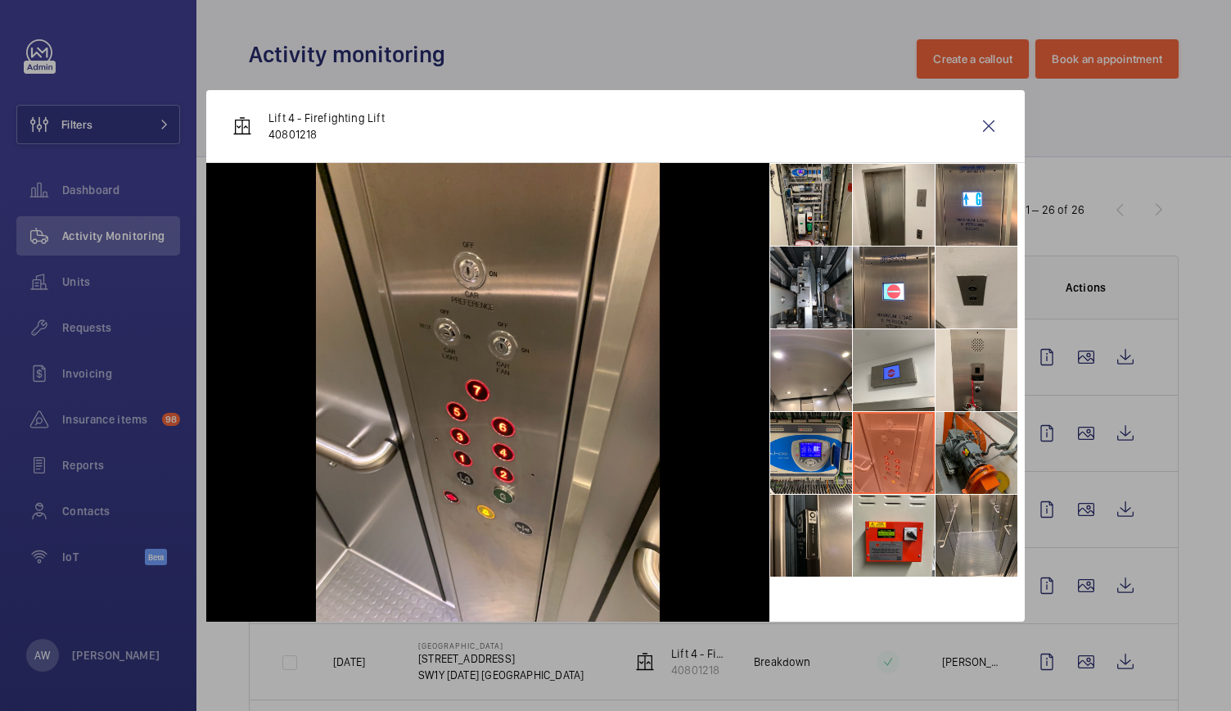
click at [970, 477] on li at bounding box center [977, 453] width 82 height 82
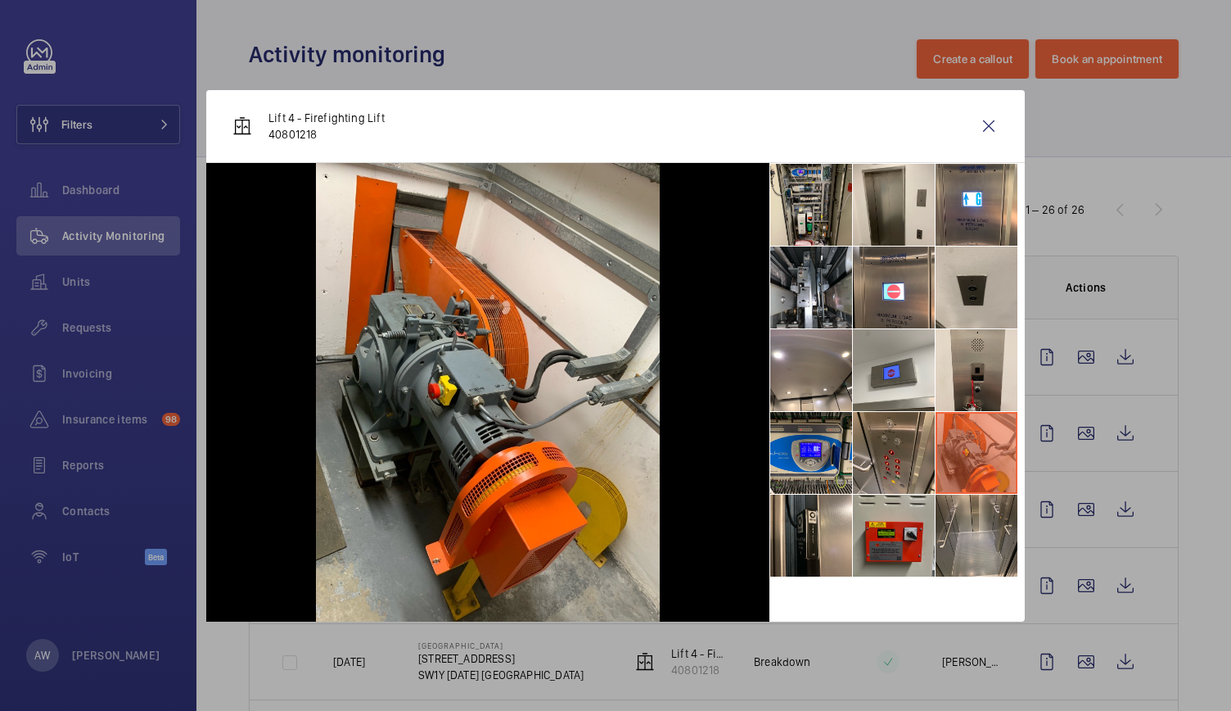
click at [894, 529] on li at bounding box center [894, 536] width 82 height 82
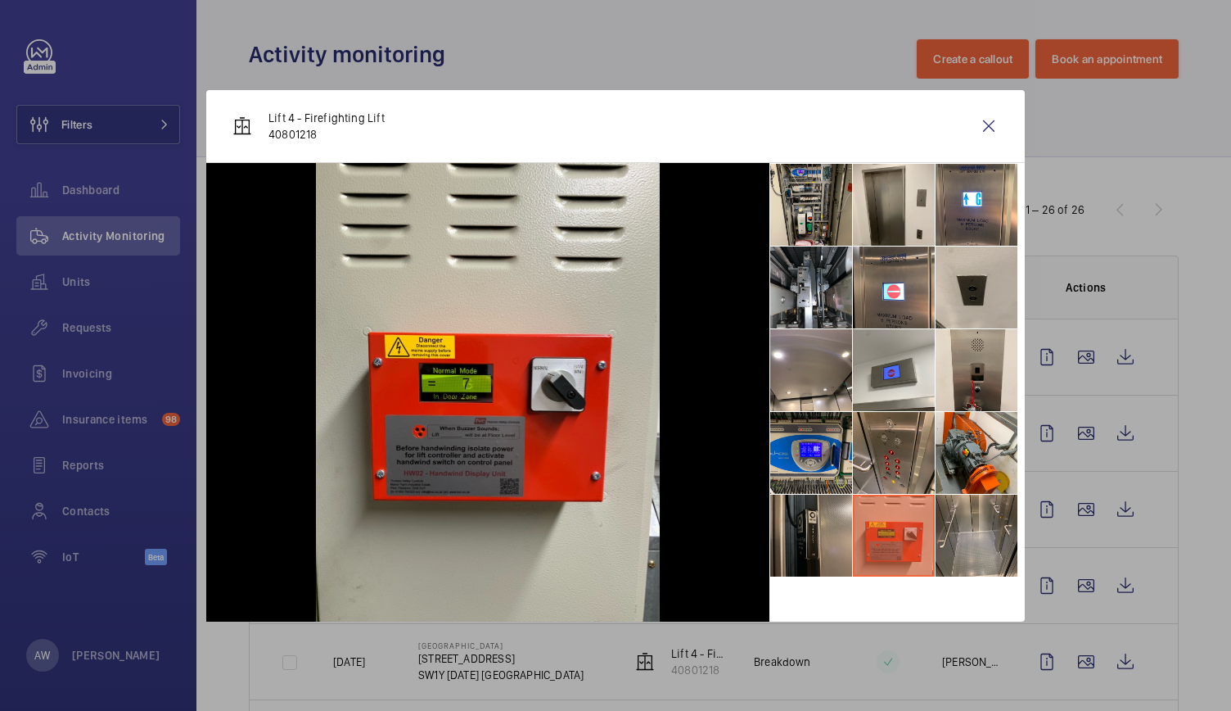
click at [818, 535] on li at bounding box center [811, 536] width 82 height 82
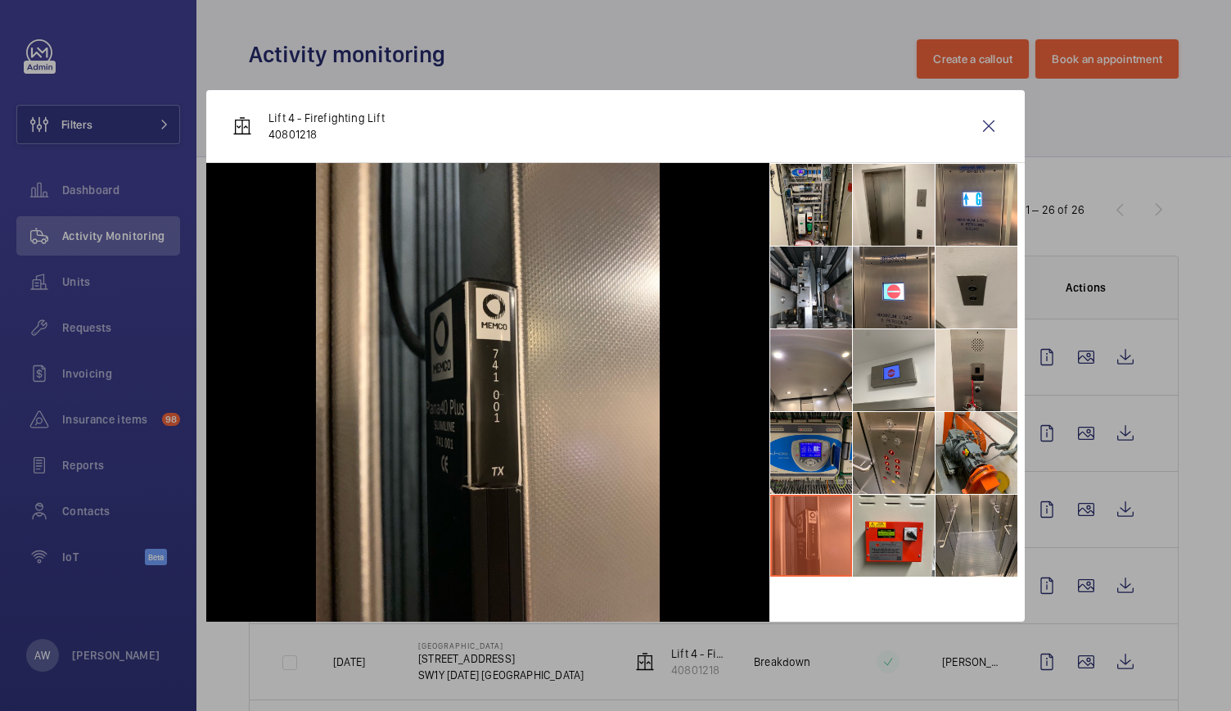
click at [810, 454] on li at bounding box center [811, 453] width 82 height 82
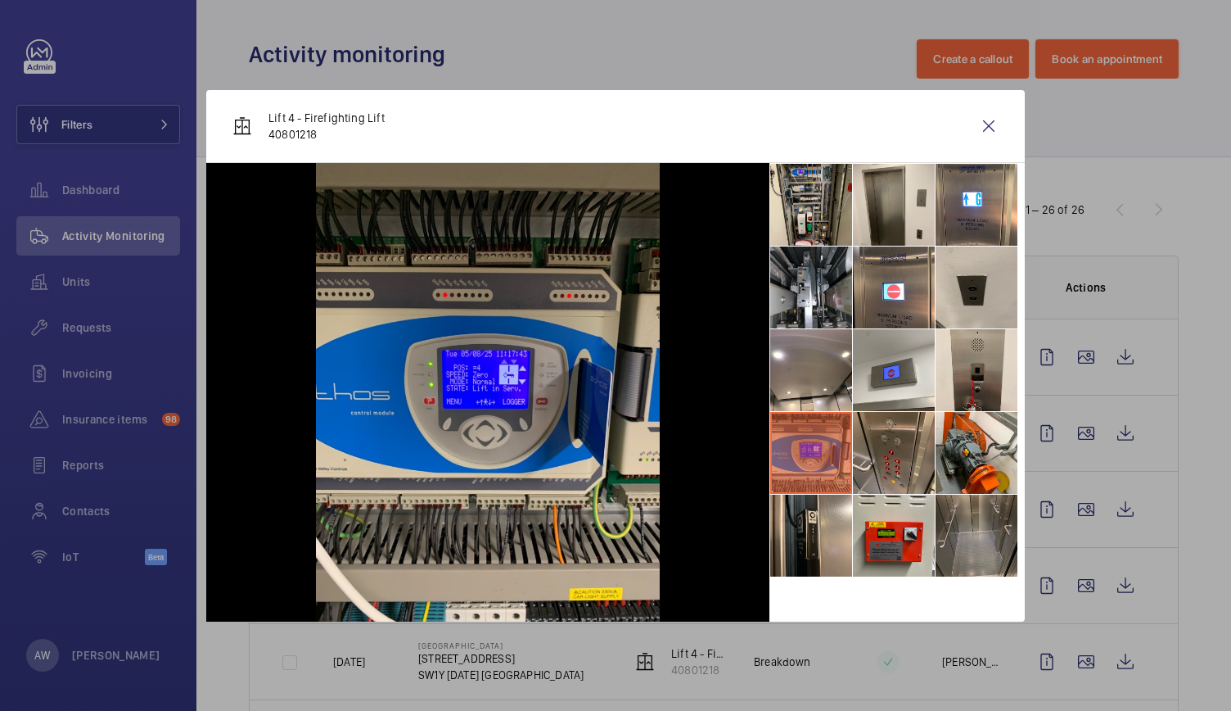
click at [970, 538] on li at bounding box center [977, 536] width 82 height 82
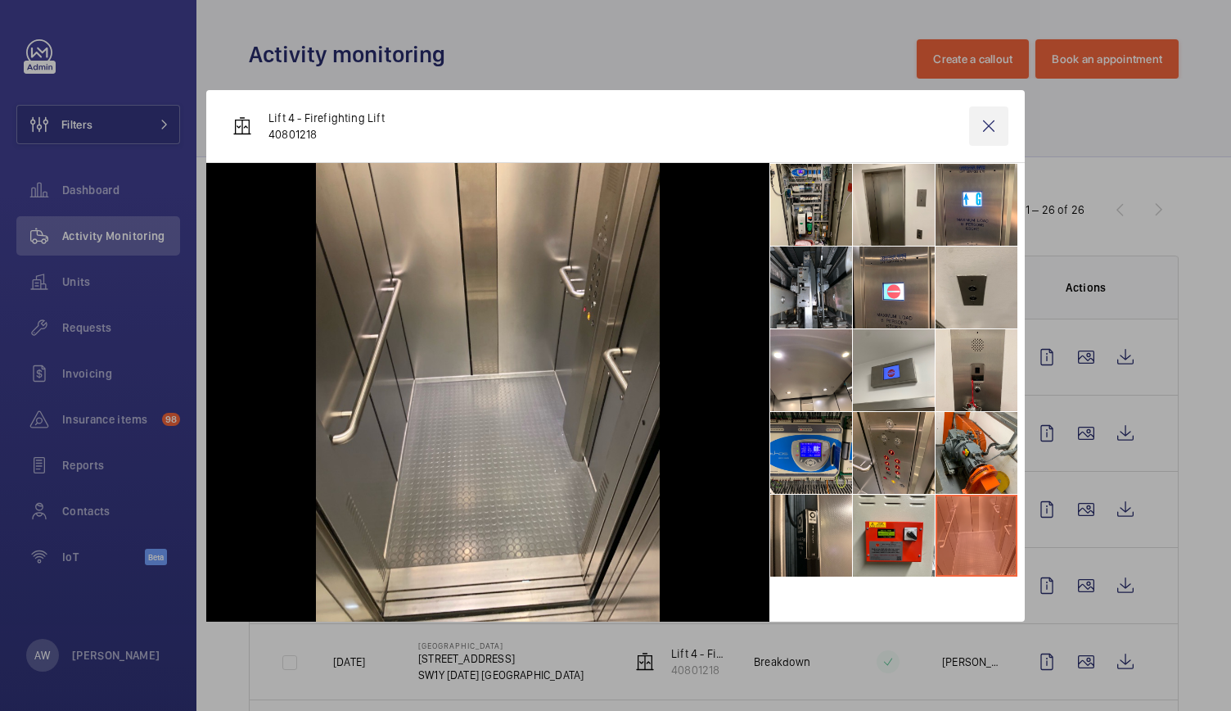
click at [996, 125] on wm-front-icon-button at bounding box center [988, 125] width 39 height 39
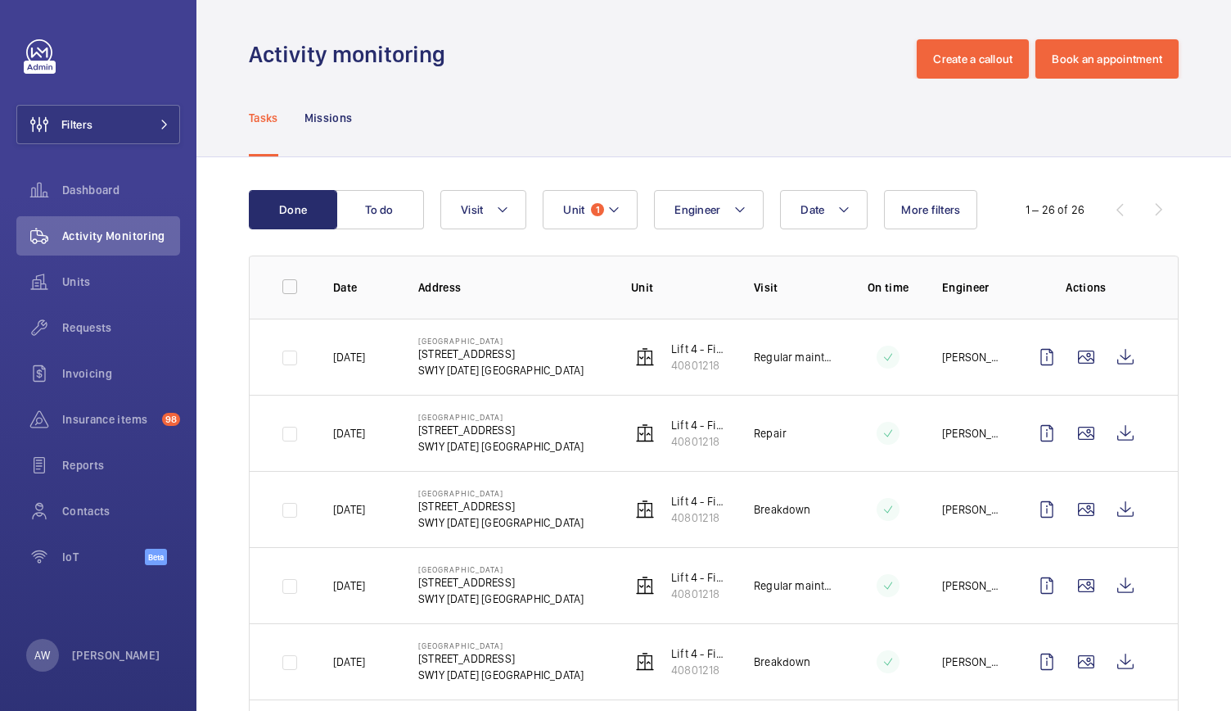
scroll to position [1135, 0]
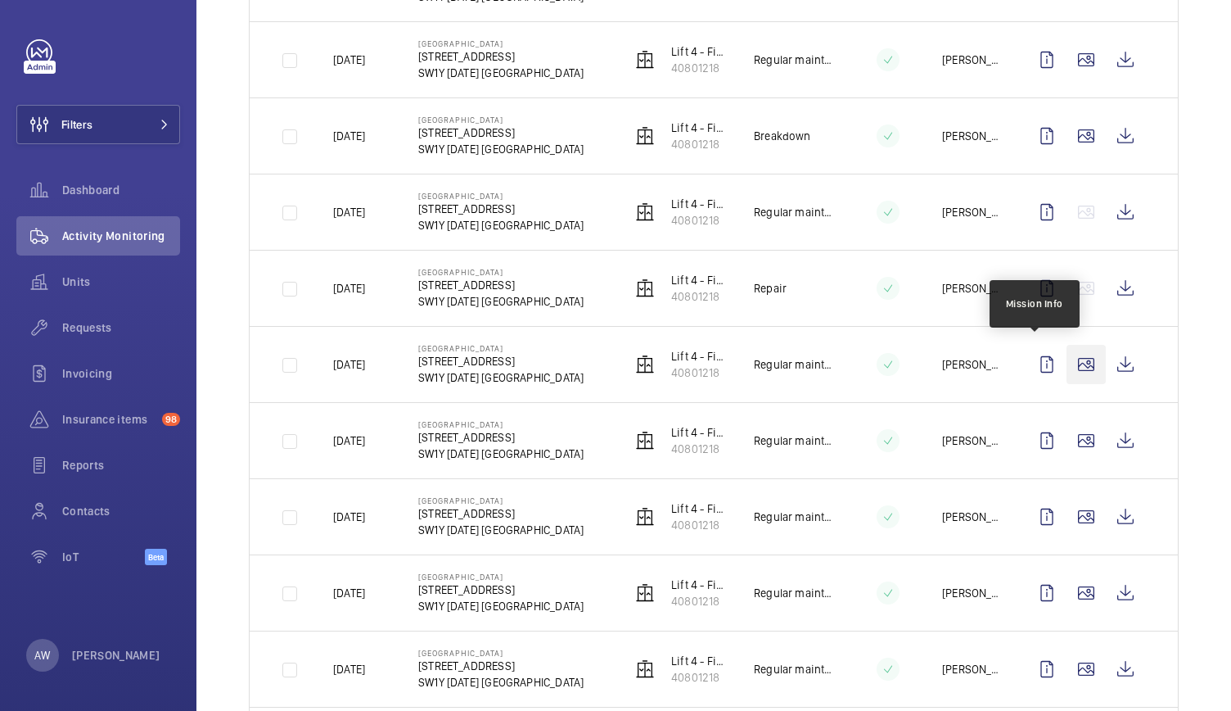
click at [1072, 358] on wm-front-icon-button at bounding box center [1086, 364] width 39 height 39
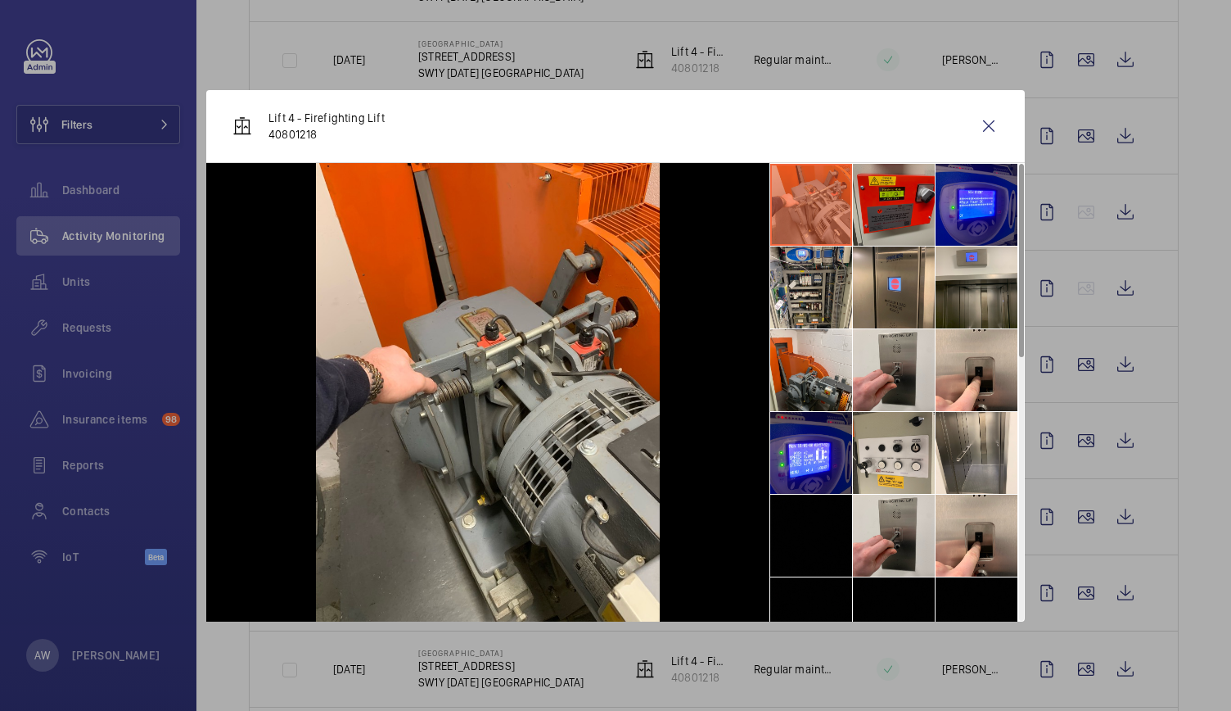
click at [881, 202] on li at bounding box center [894, 205] width 82 height 82
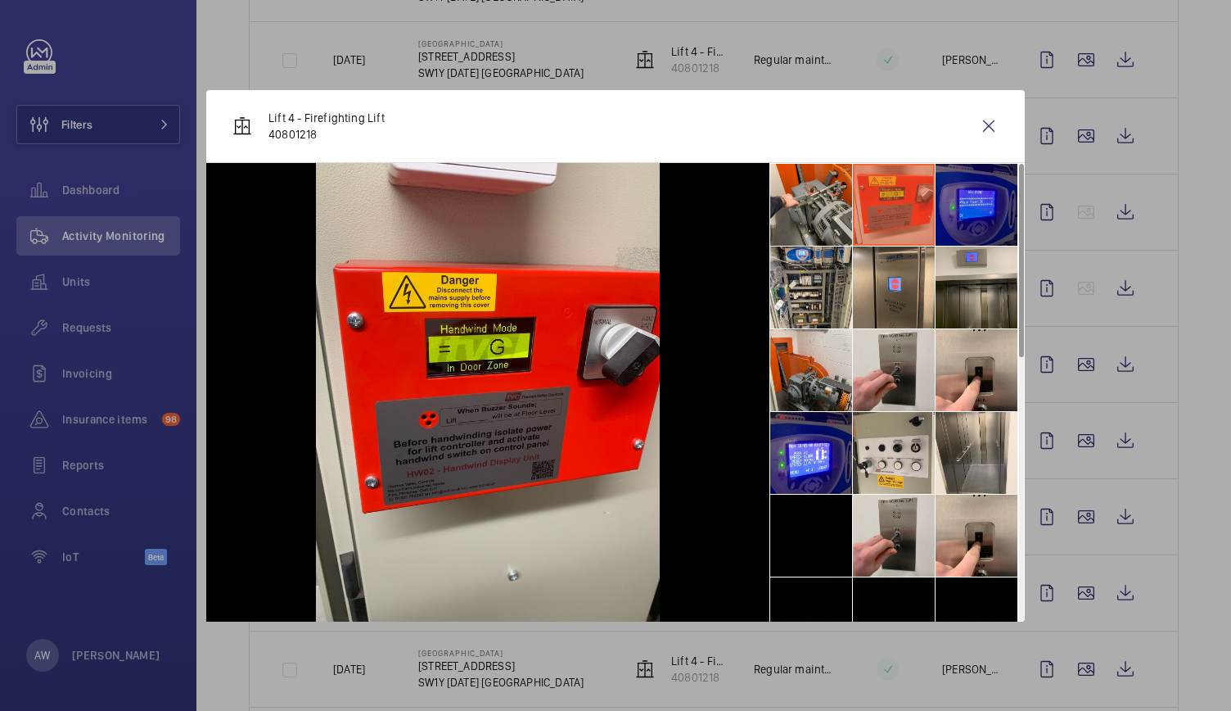
click at [965, 204] on li at bounding box center [977, 205] width 82 height 82
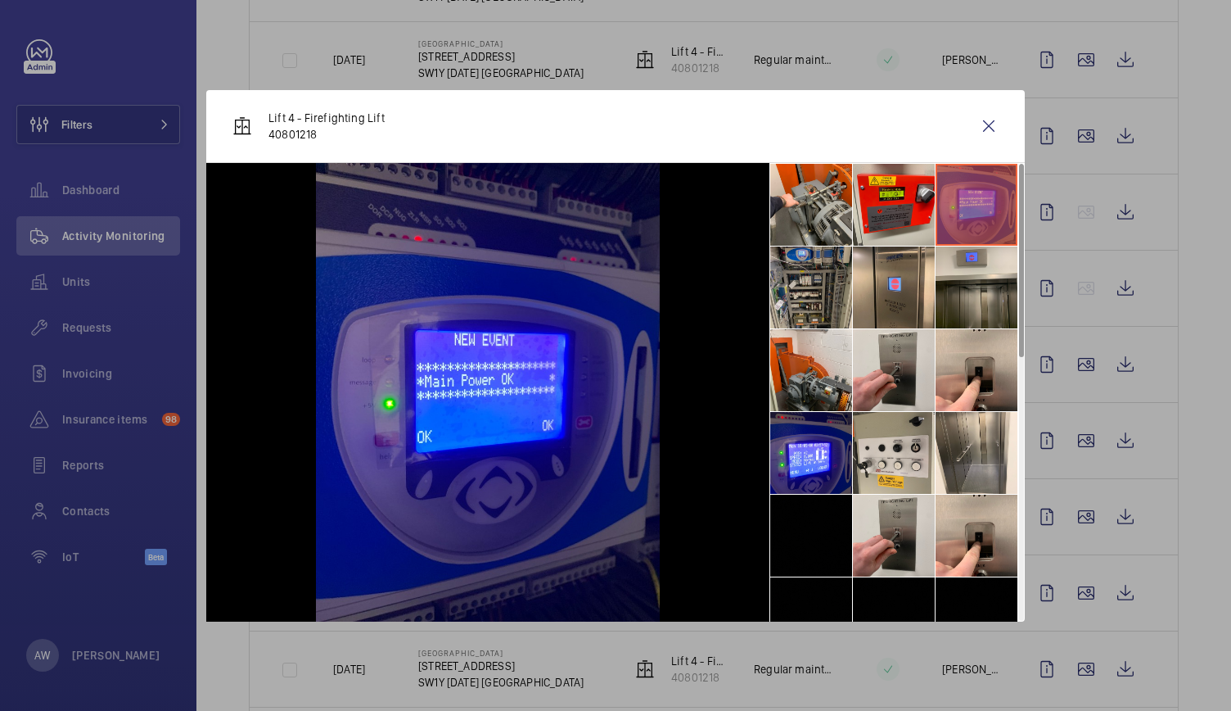
click at [845, 279] on li at bounding box center [811, 287] width 82 height 82
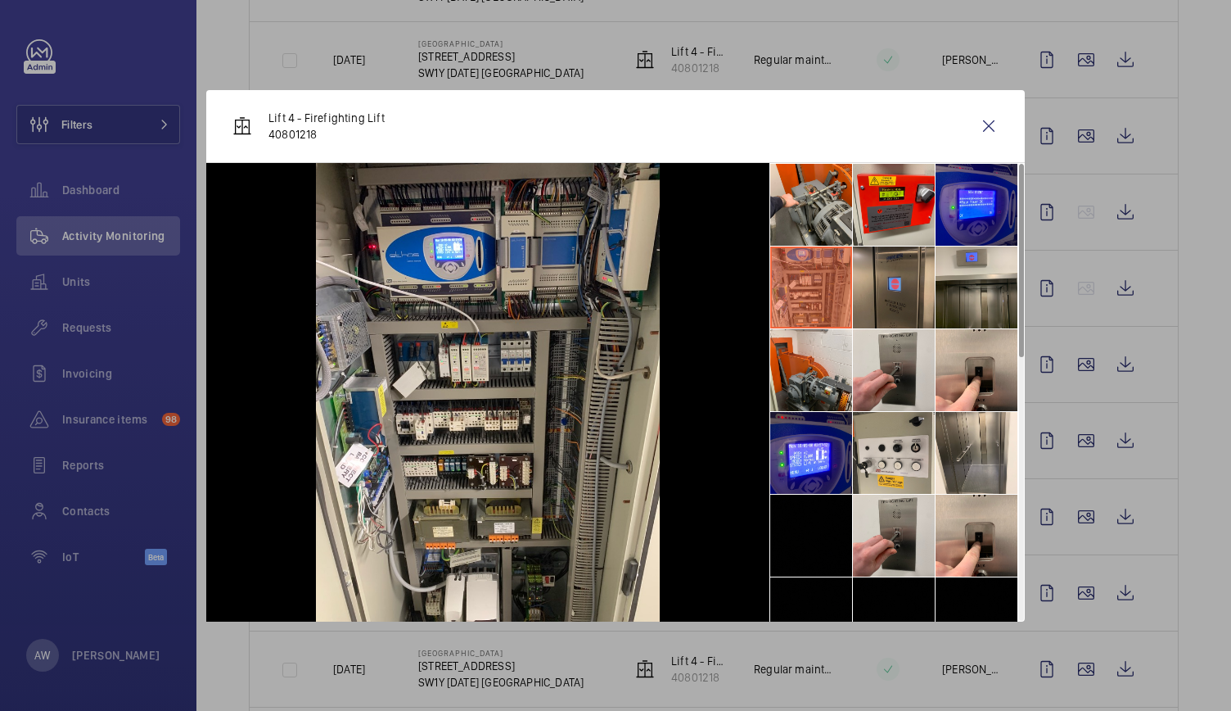
click at [889, 282] on li at bounding box center [894, 287] width 82 height 82
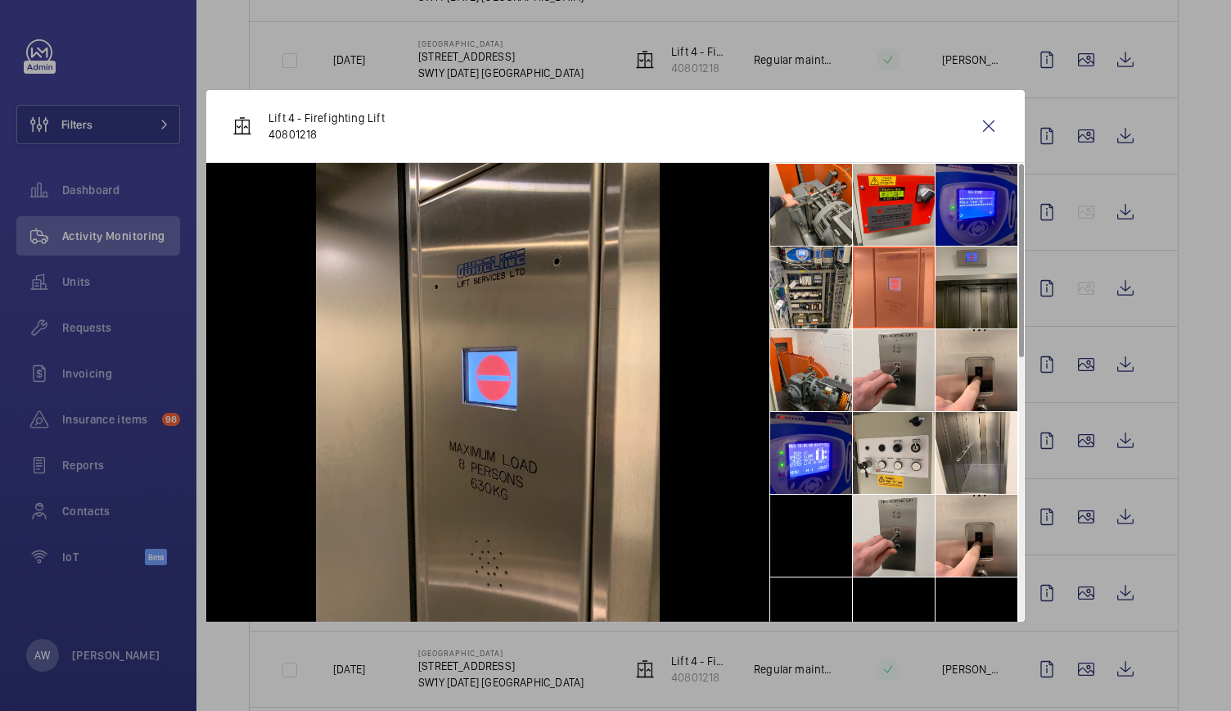
click at [985, 292] on li at bounding box center [977, 287] width 82 height 82
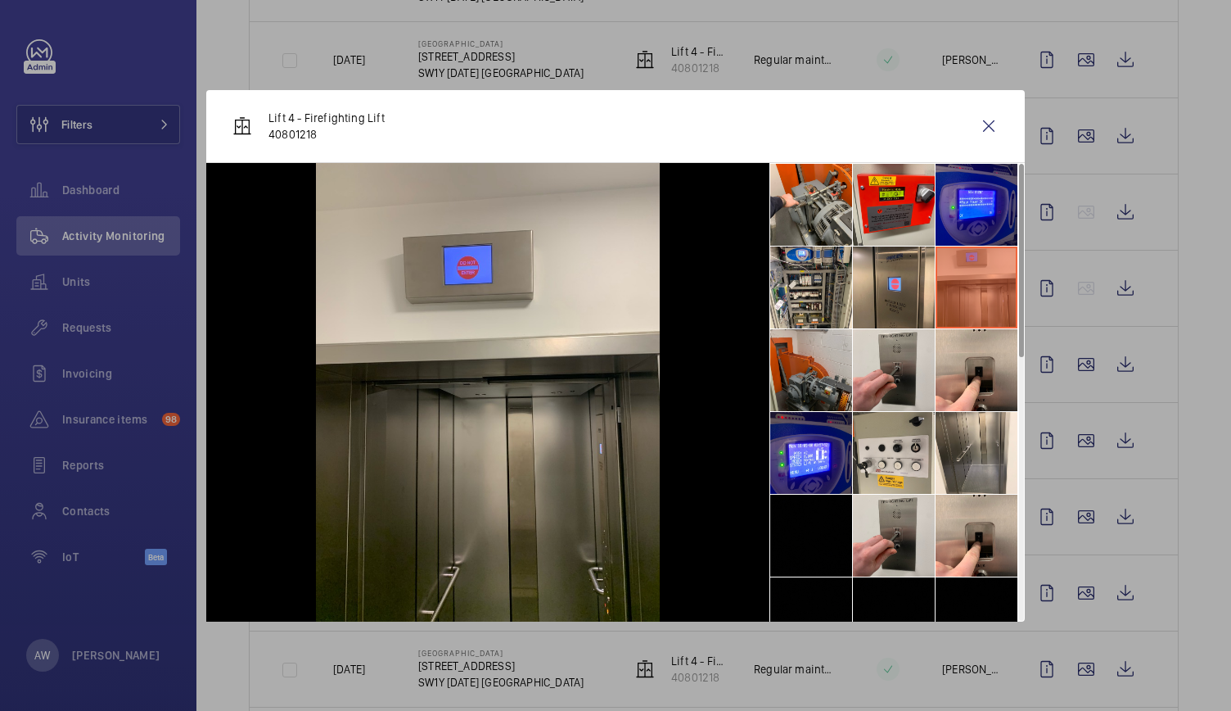
click at [803, 364] on li at bounding box center [811, 370] width 82 height 82
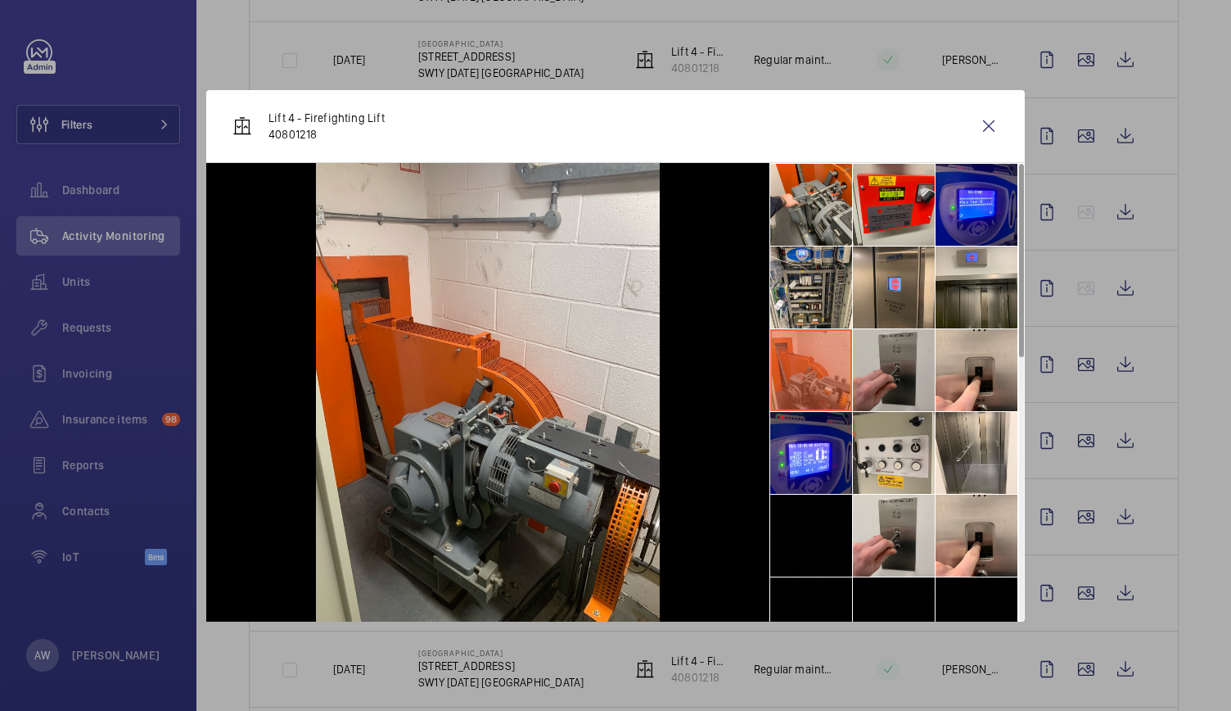
click at [883, 363] on li at bounding box center [894, 370] width 82 height 82
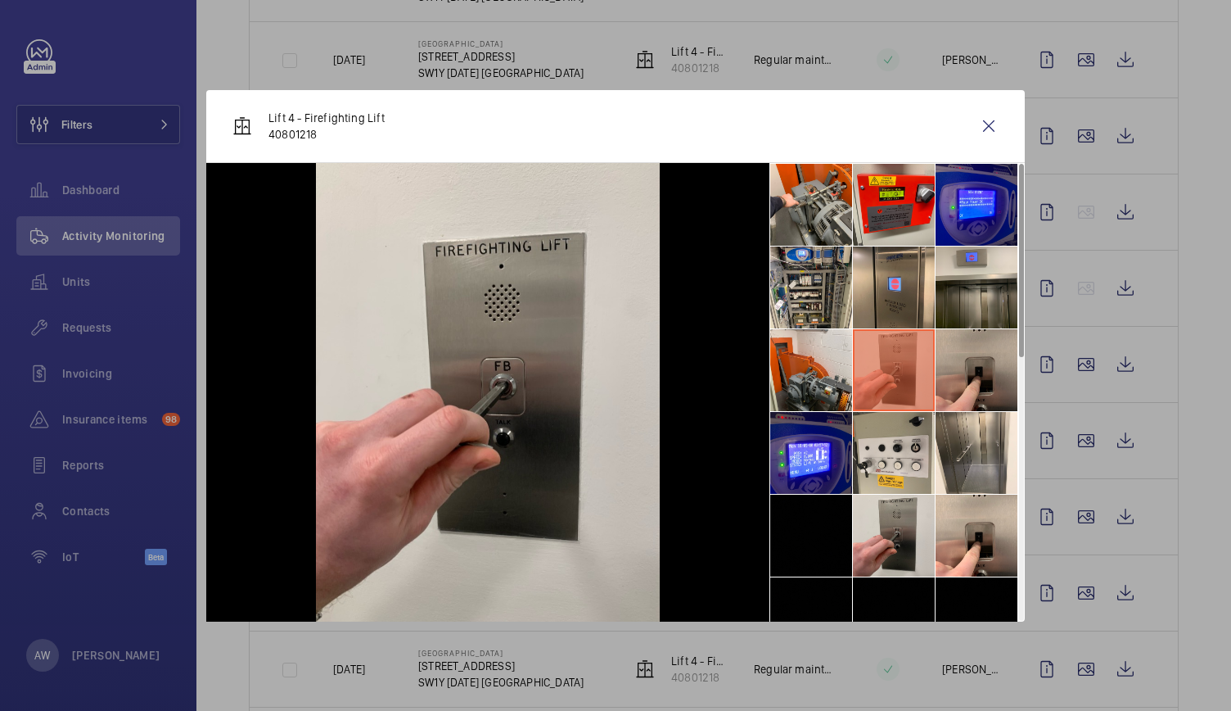
click at [968, 364] on li at bounding box center [977, 370] width 82 height 82
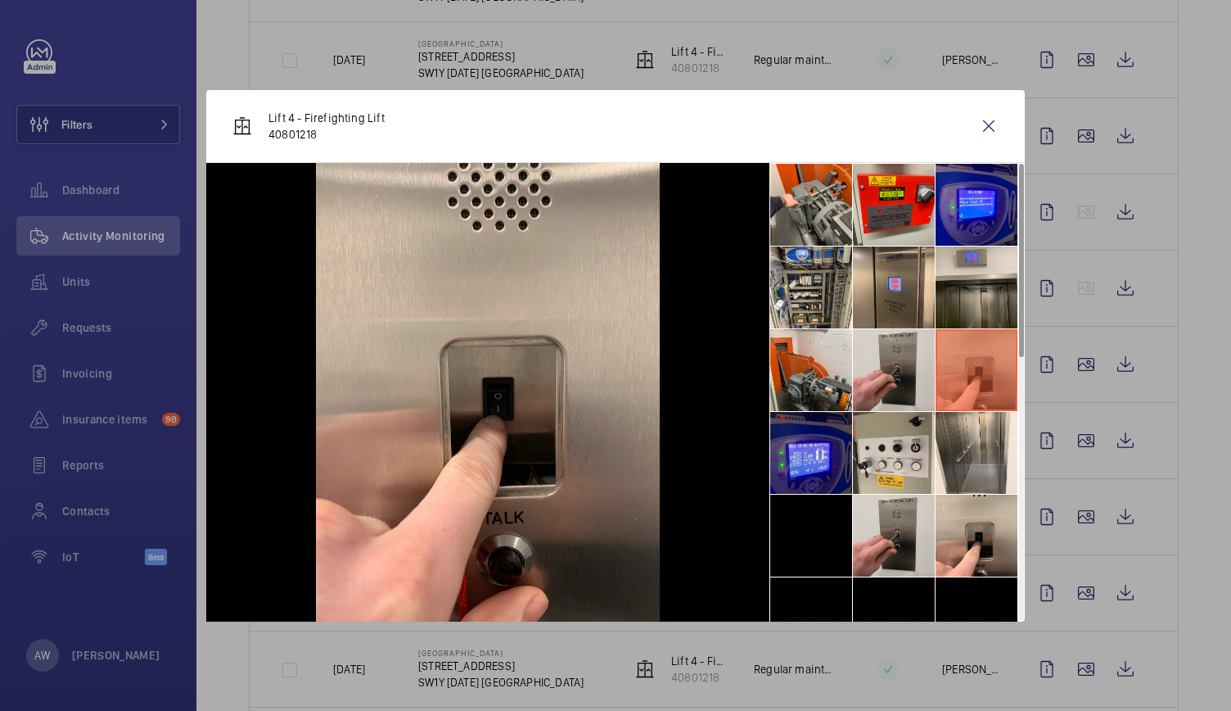
click at [806, 452] on li at bounding box center [811, 453] width 82 height 82
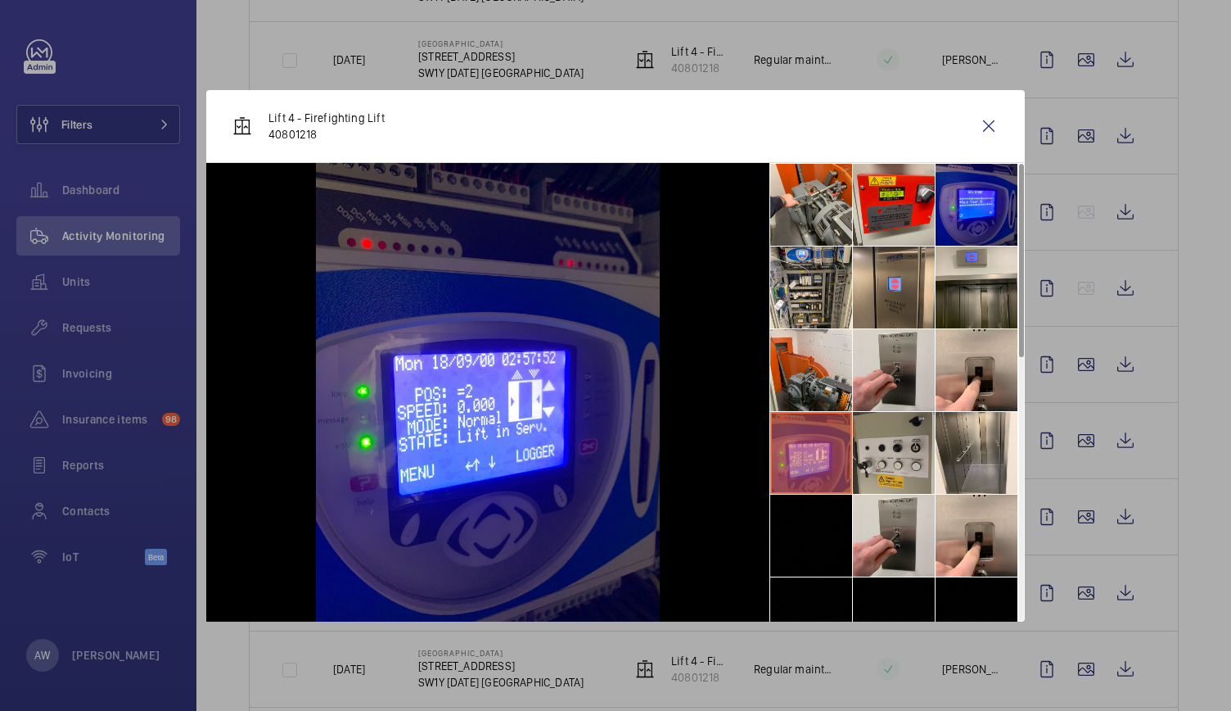
click at [906, 451] on li at bounding box center [894, 453] width 82 height 82
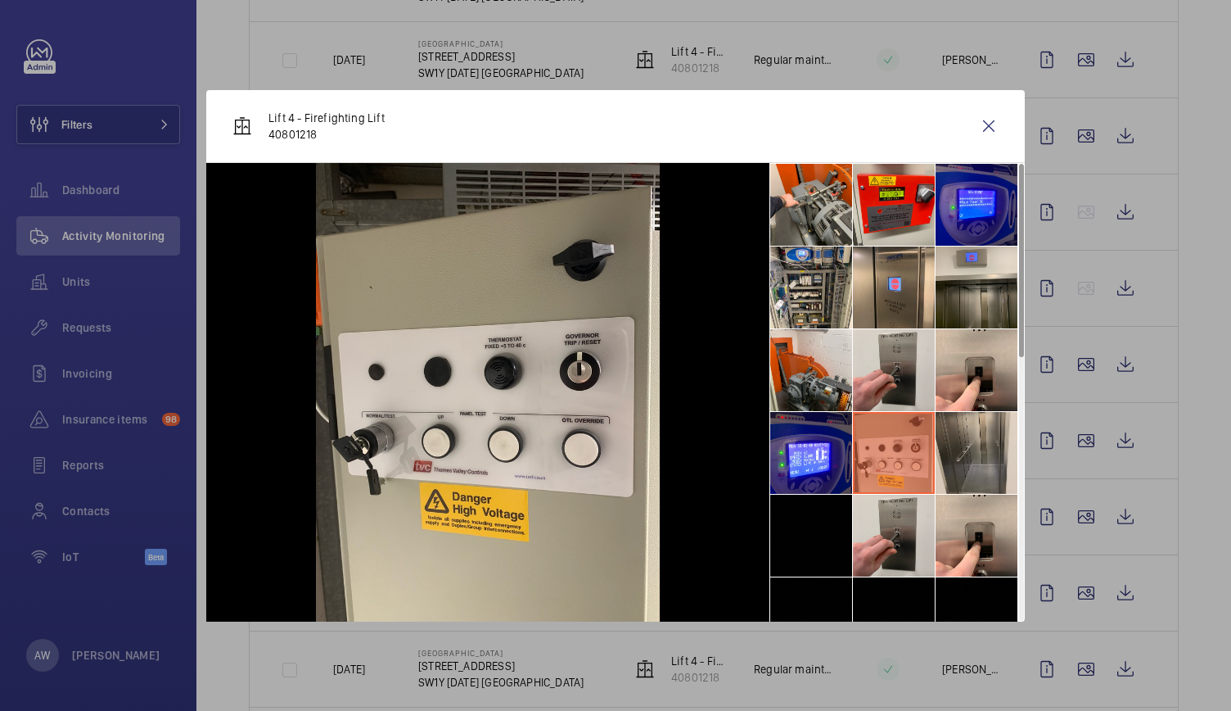
click at [971, 448] on li at bounding box center [977, 453] width 82 height 82
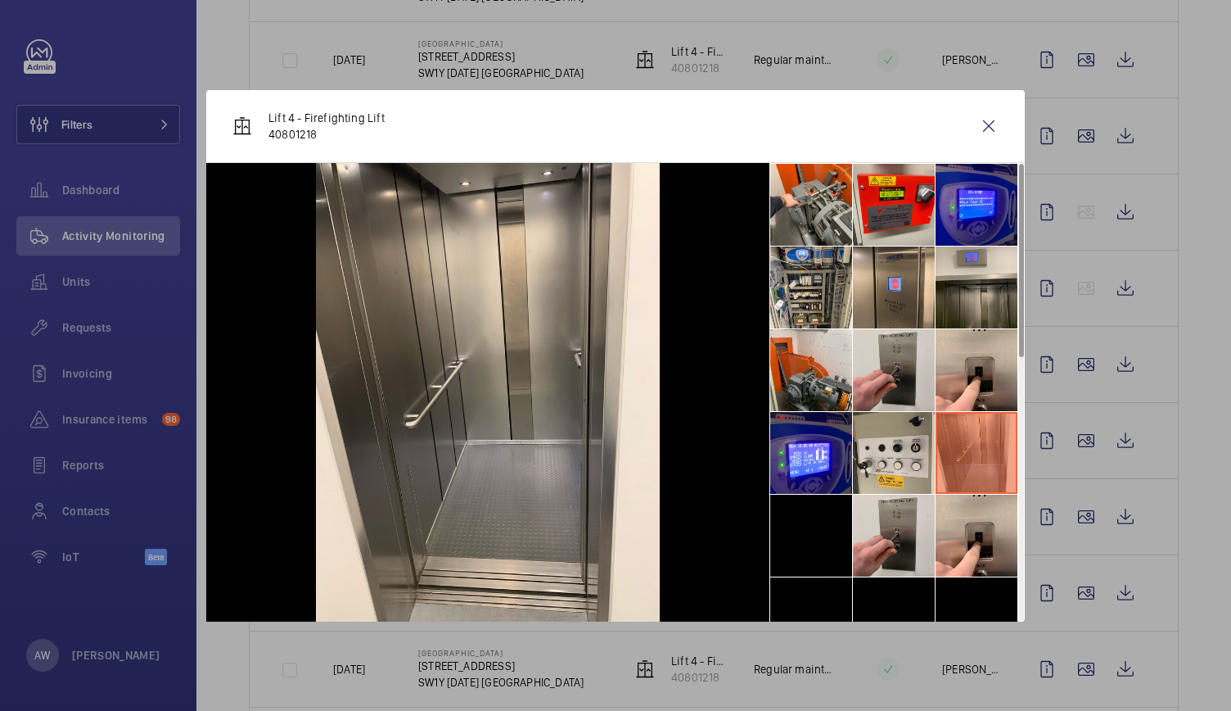
click at [791, 532] on li at bounding box center [811, 536] width 82 height 82
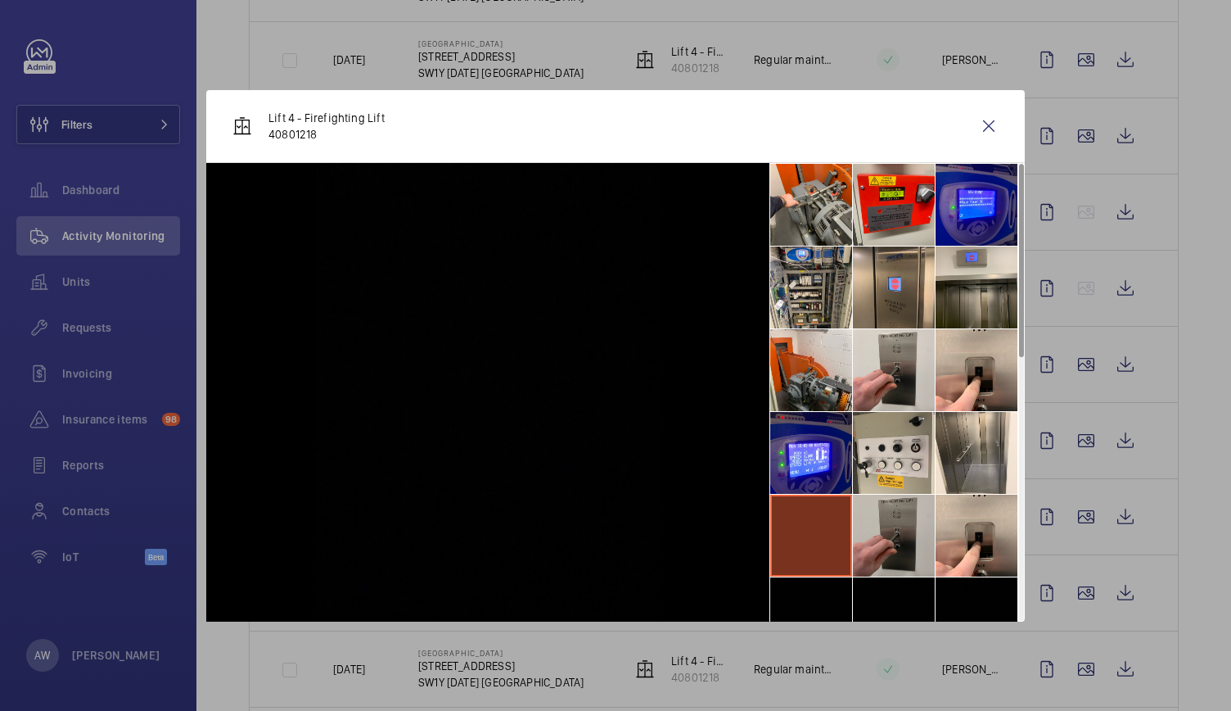
click at [890, 528] on li at bounding box center [894, 536] width 82 height 82
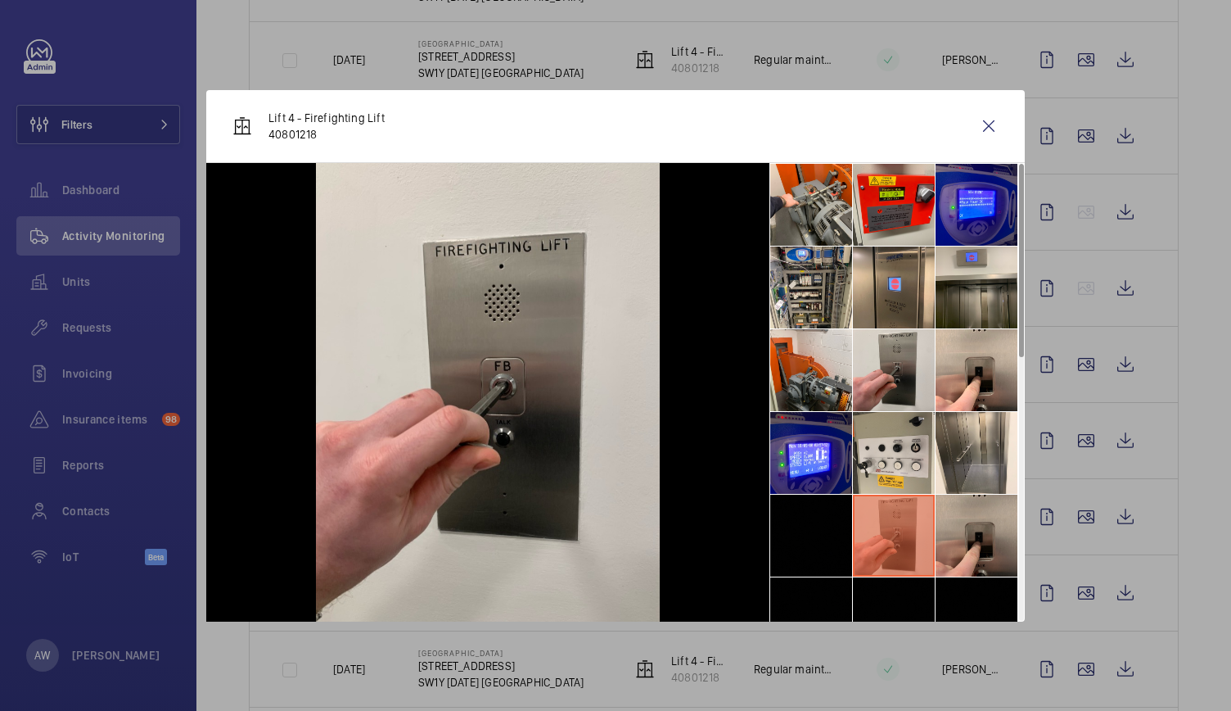
click at [995, 528] on li at bounding box center [977, 536] width 82 height 82
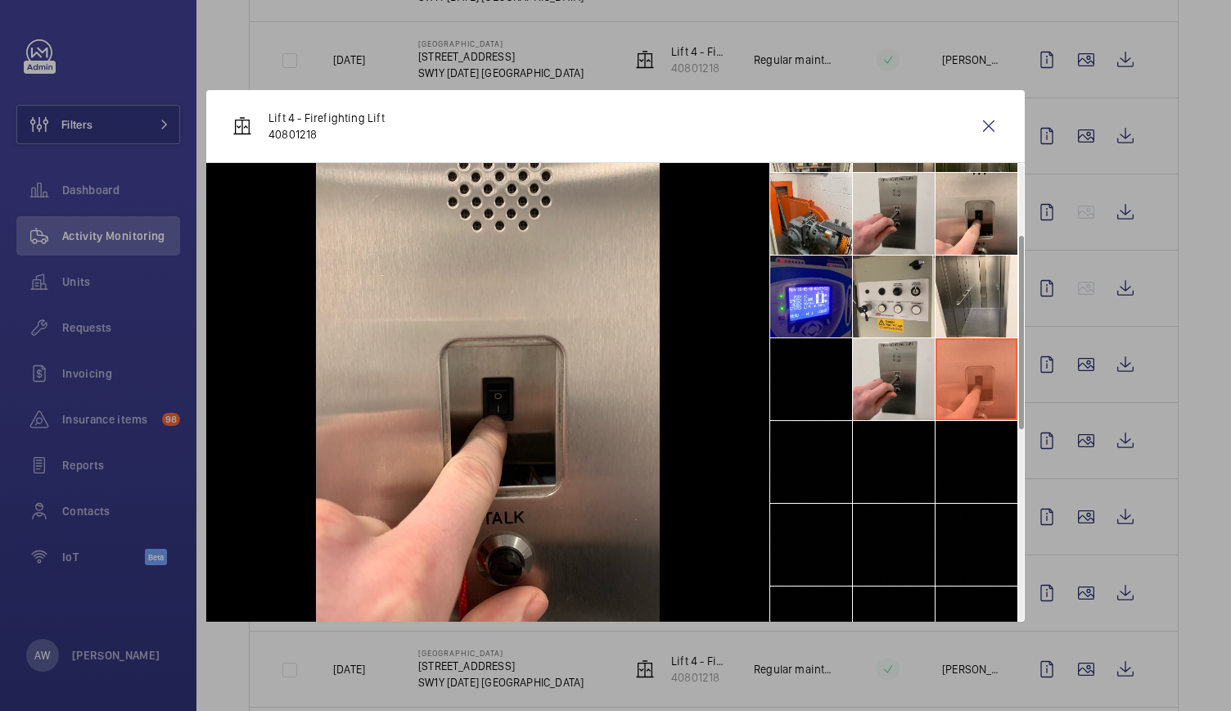
scroll to position [0, 0]
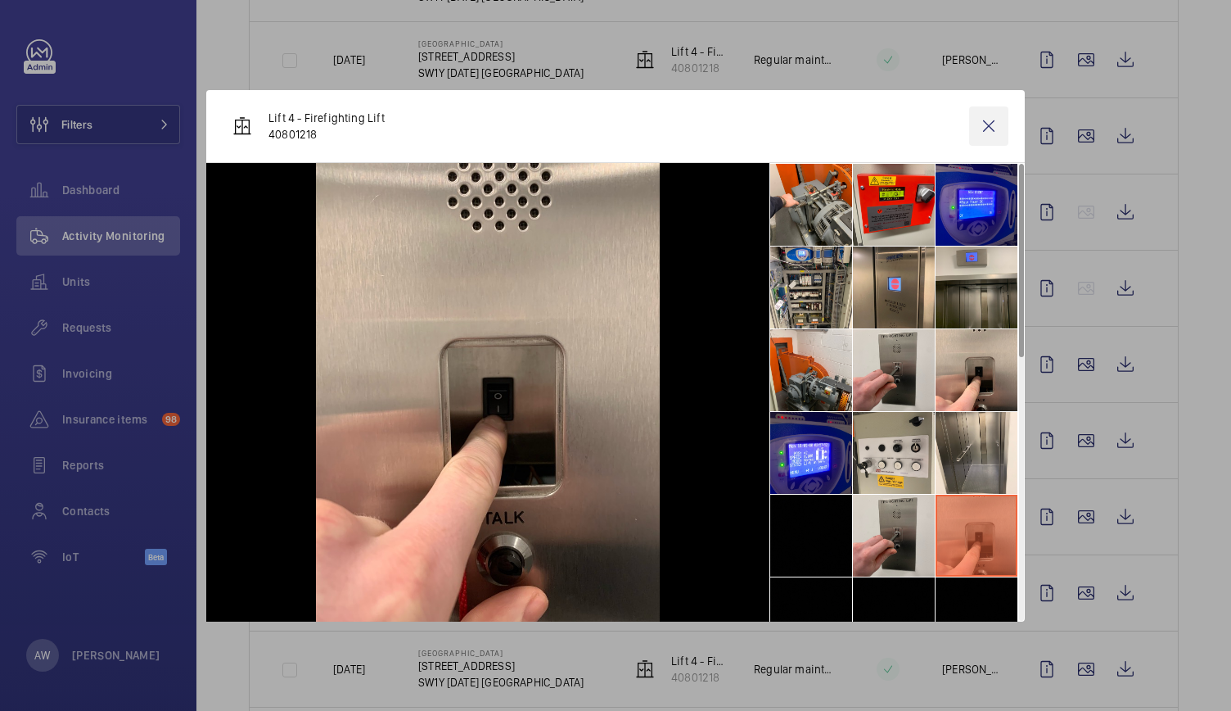
click at [991, 124] on wm-front-icon-button at bounding box center [988, 125] width 39 height 39
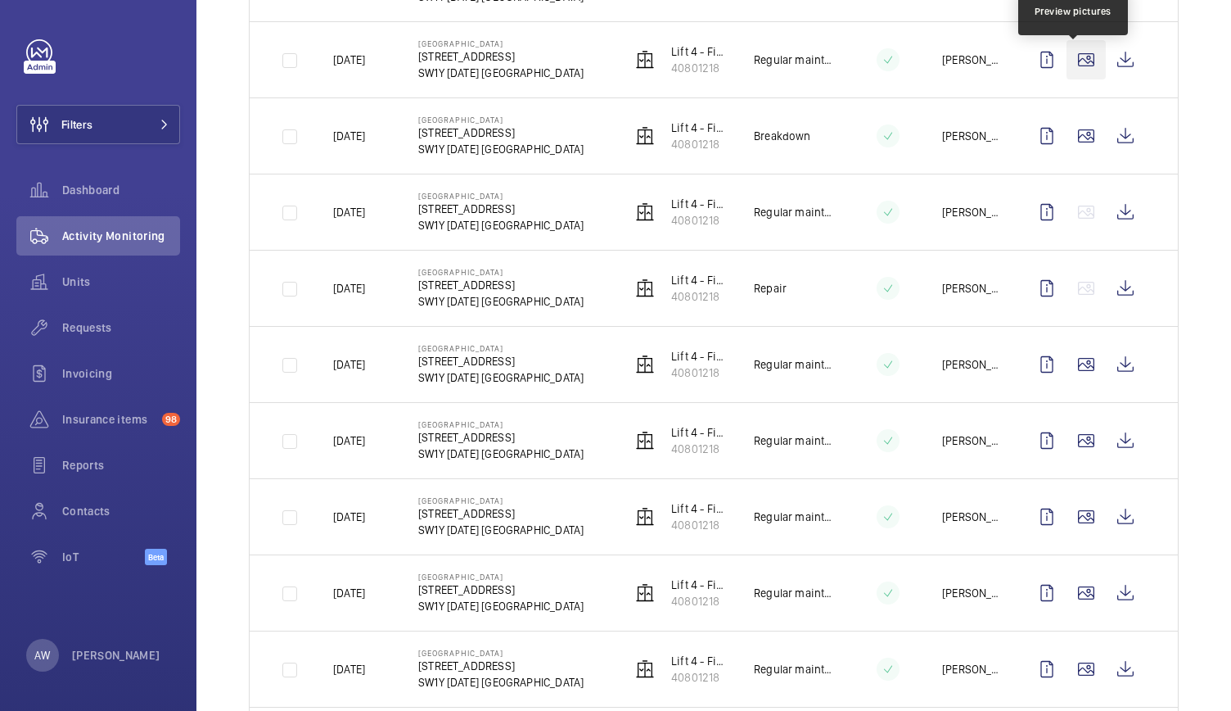
click at [1076, 55] on wm-front-icon-button at bounding box center [1086, 59] width 39 height 39
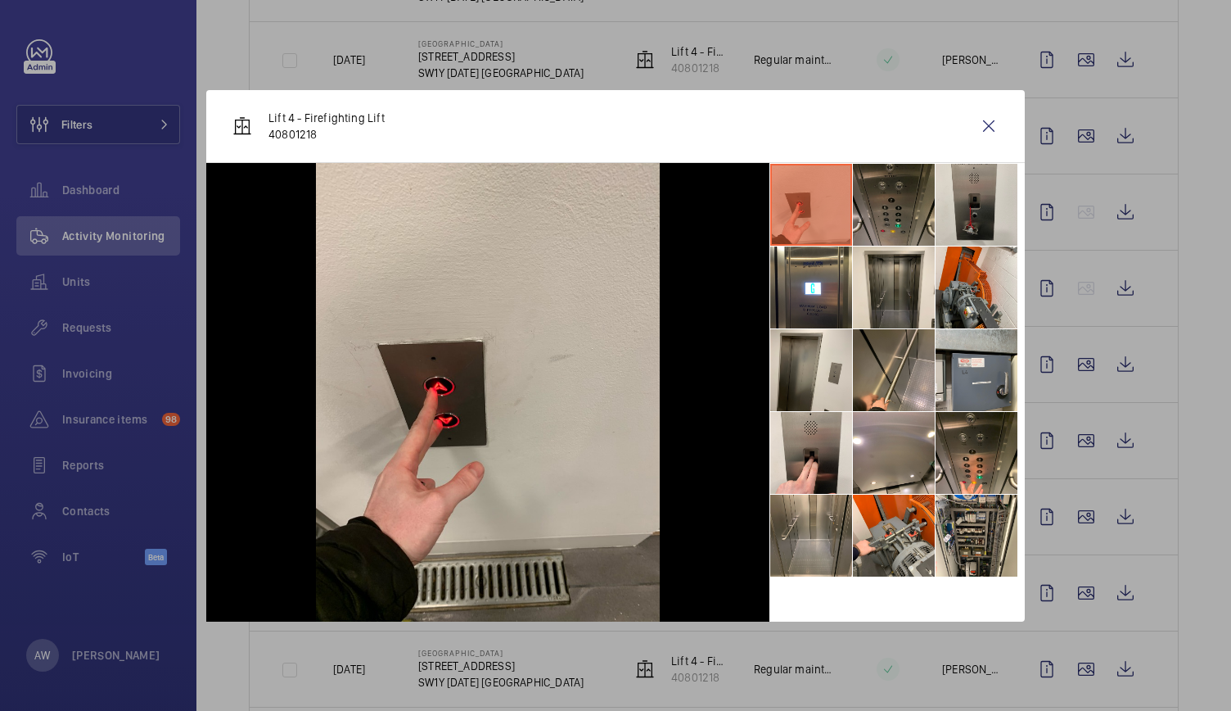
click at [889, 214] on li at bounding box center [894, 205] width 82 height 82
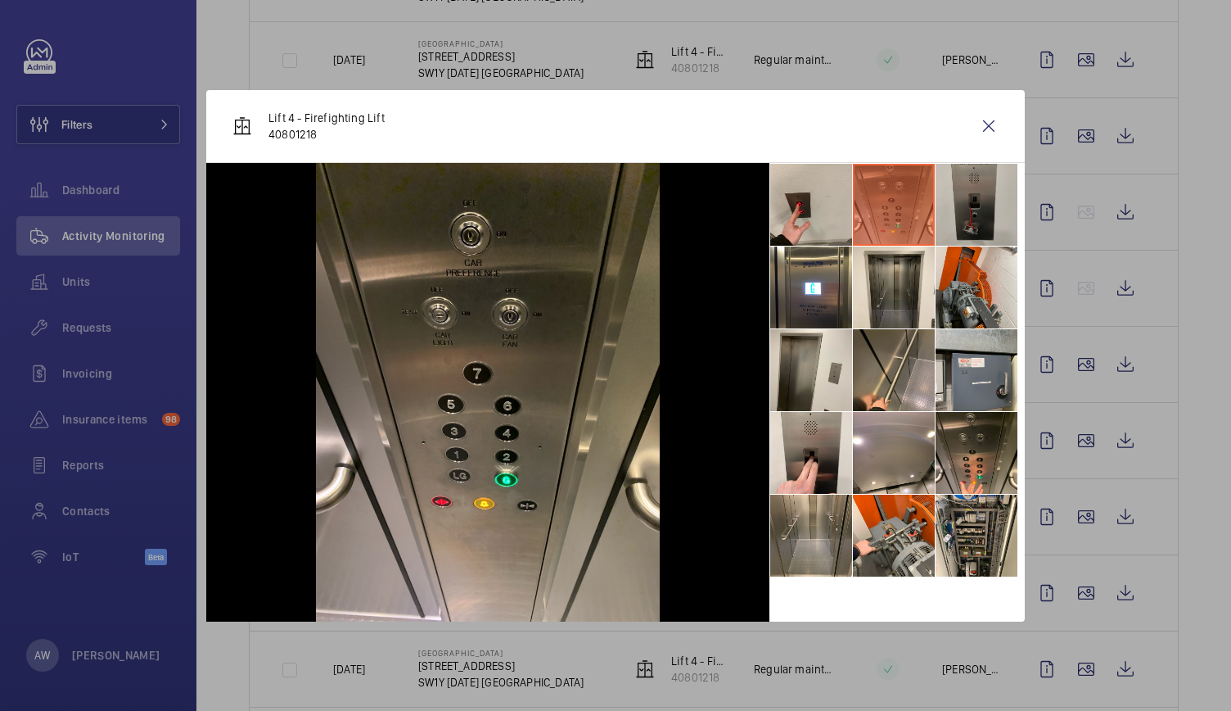
click at [956, 205] on li at bounding box center [977, 205] width 82 height 82
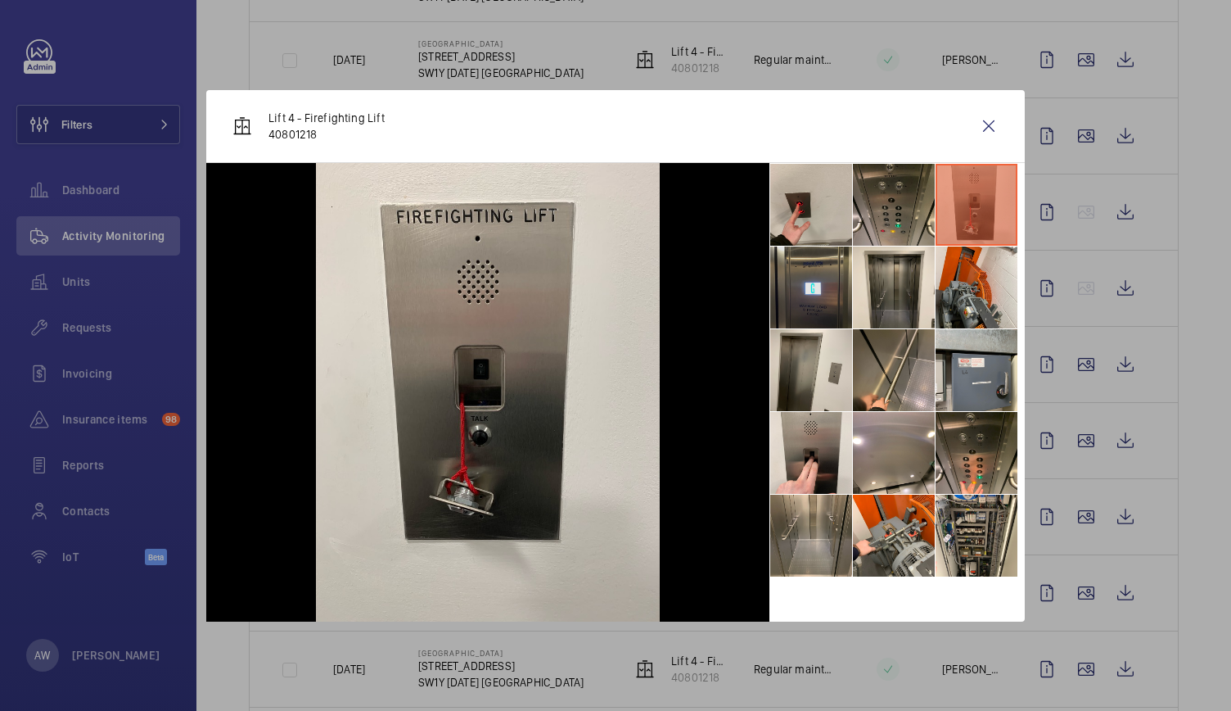
click at [807, 285] on li at bounding box center [811, 287] width 82 height 82
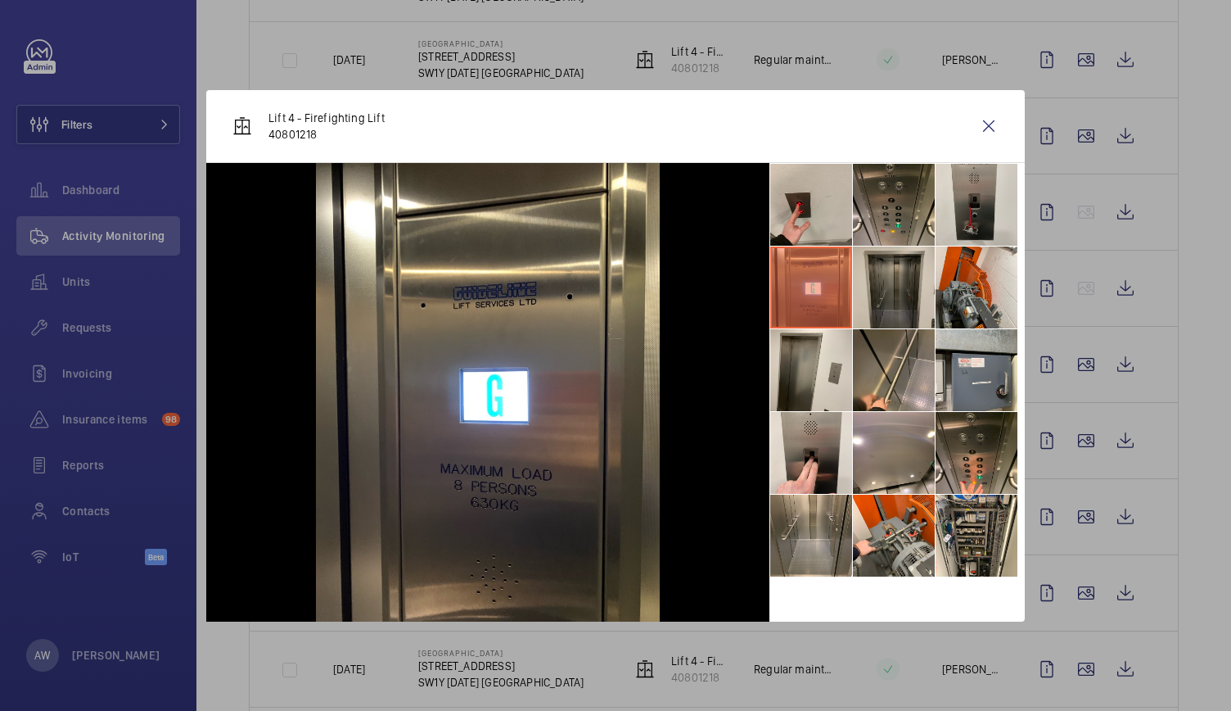
click at [907, 287] on li at bounding box center [894, 287] width 82 height 82
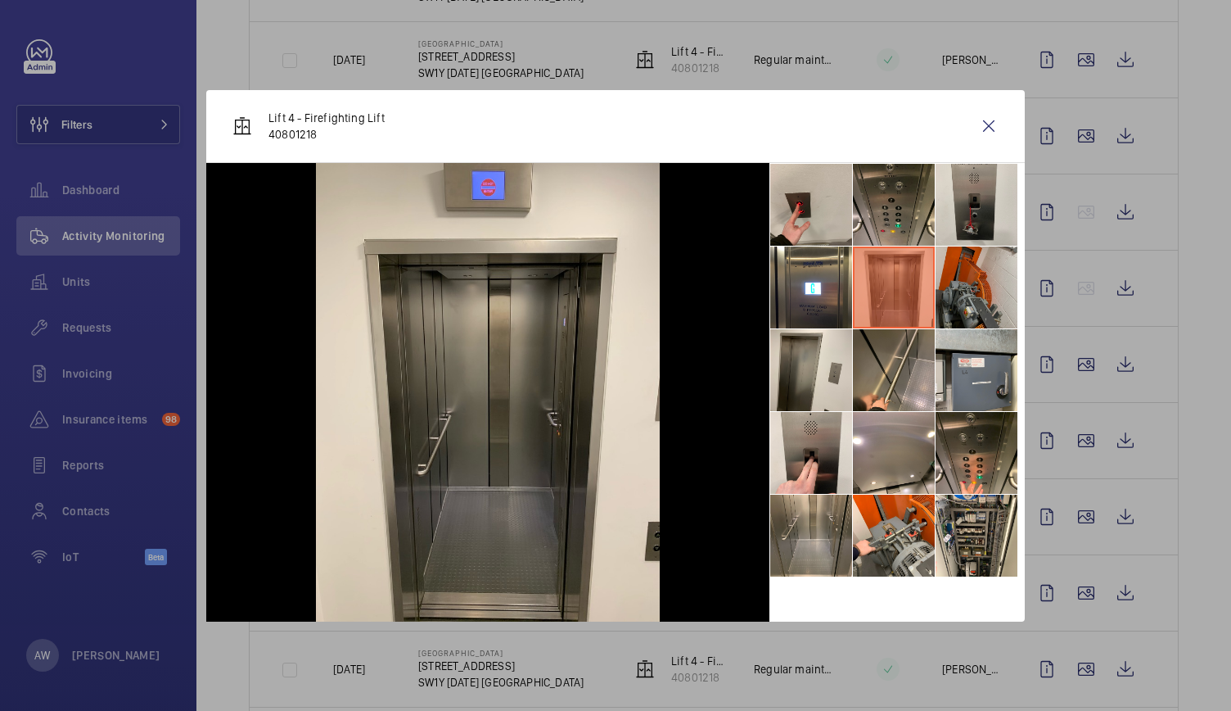
click at [985, 294] on li at bounding box center [977, 287] width 82 height 82
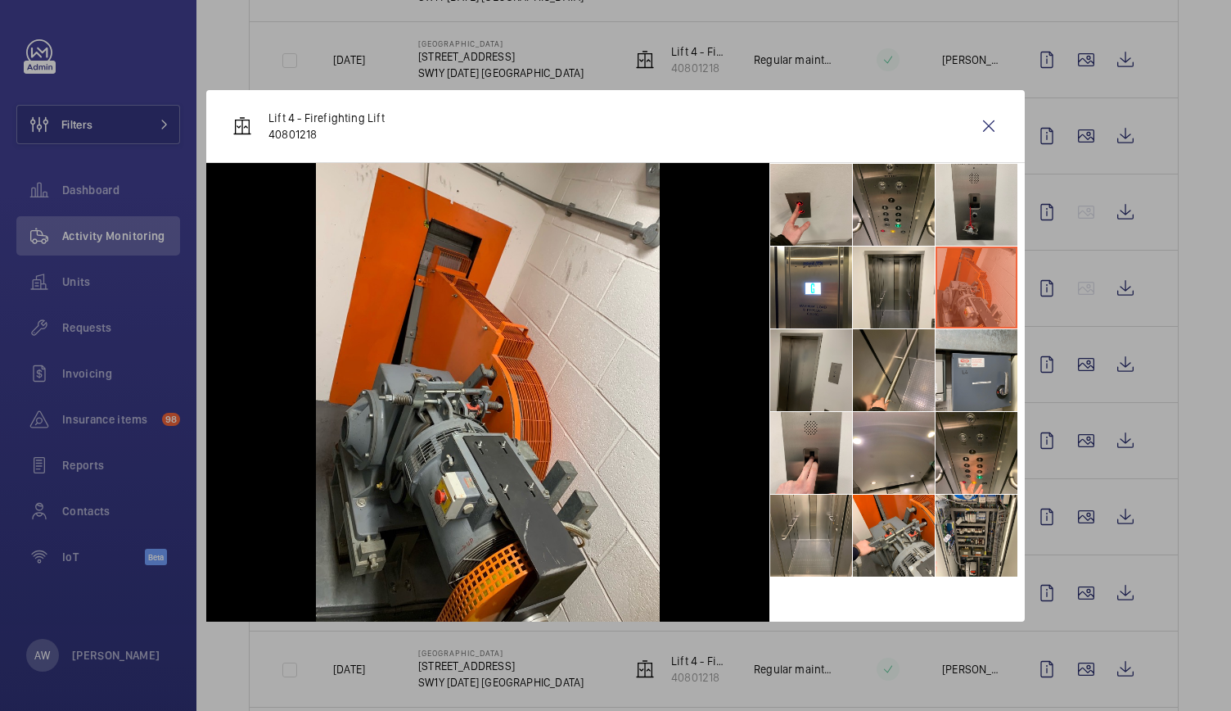
click at [796, 361] on li at bounding box center [811, 370] width 82 height 82
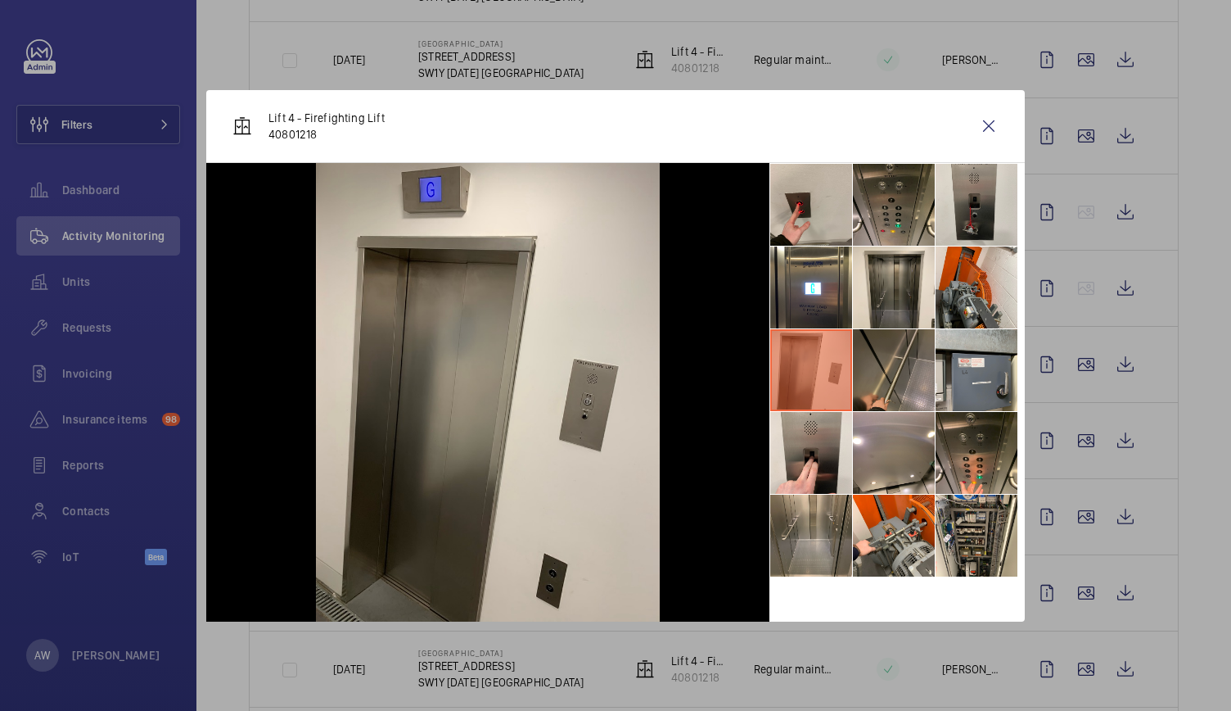
click at [883, 366] on li at bounding box center [894, 370] width 82 height 82
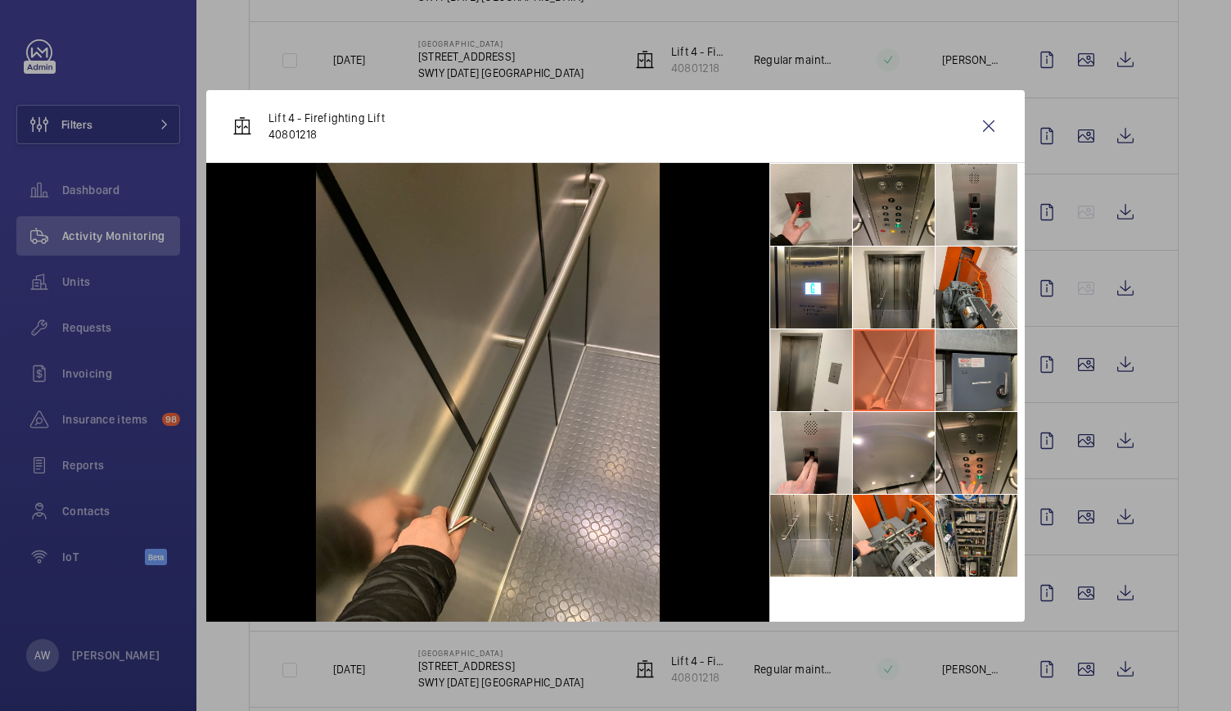
click at [989, 373] on li at bounding box center [977, 370] width 82 height 82
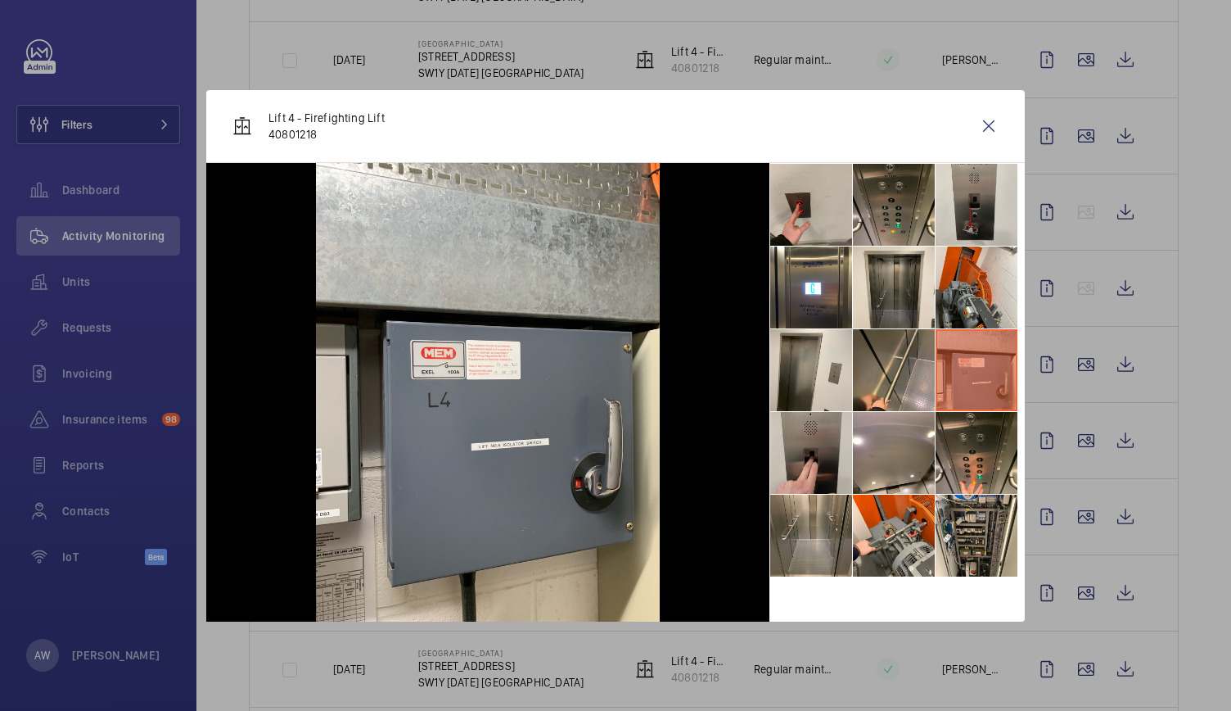
click at [804, 436] on li at bounding box center [811, 453] width 82 height 82
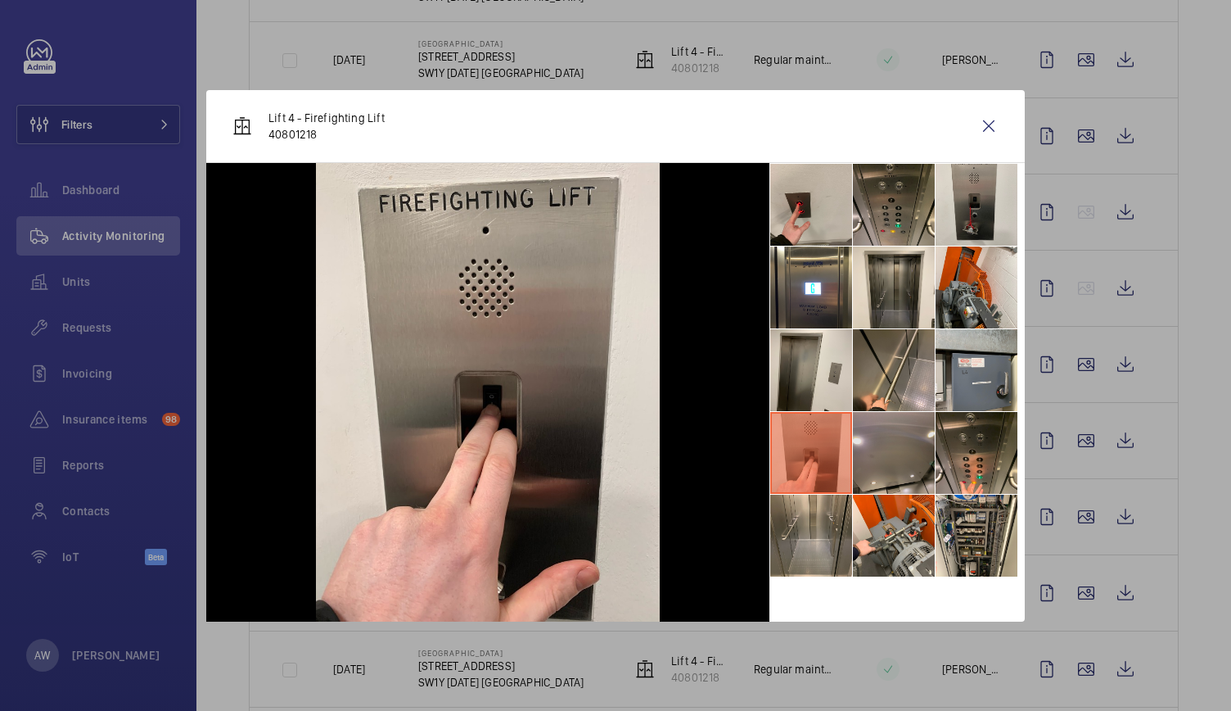
click at [878, 443] on li at bounding box center [894, 453] width 82 height 82
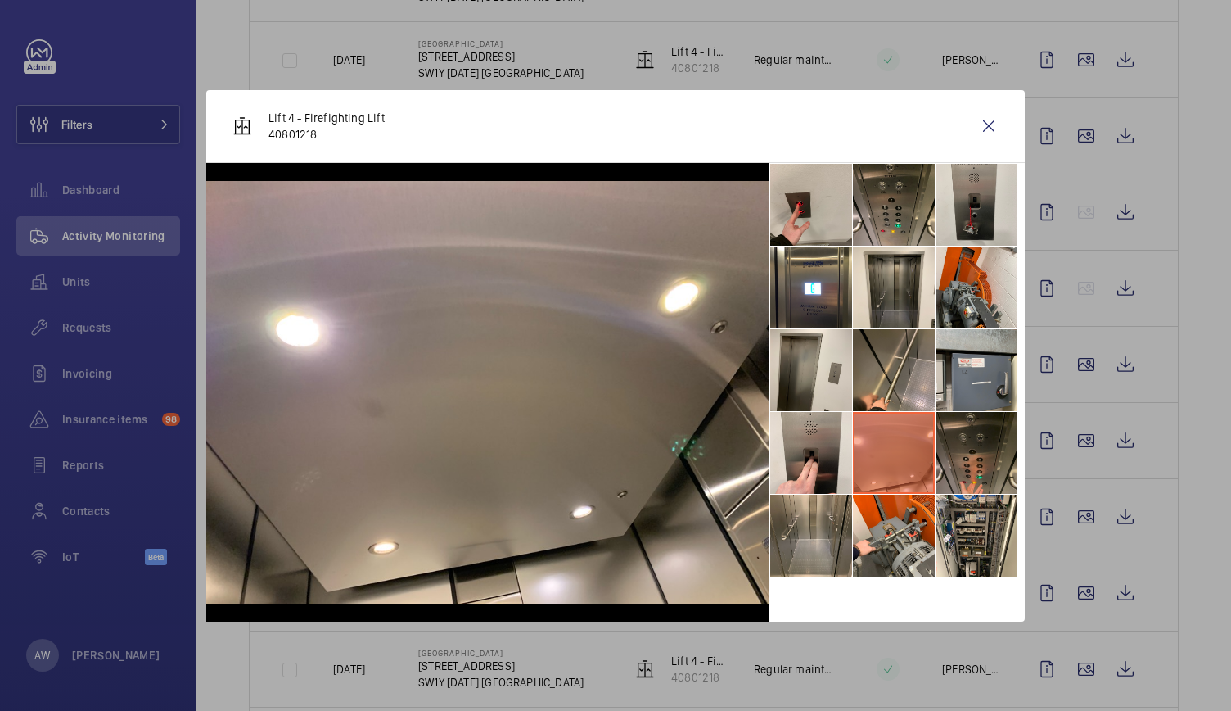
click at [983, 452] on li at bounding box center [977, 453] width 82 height 82
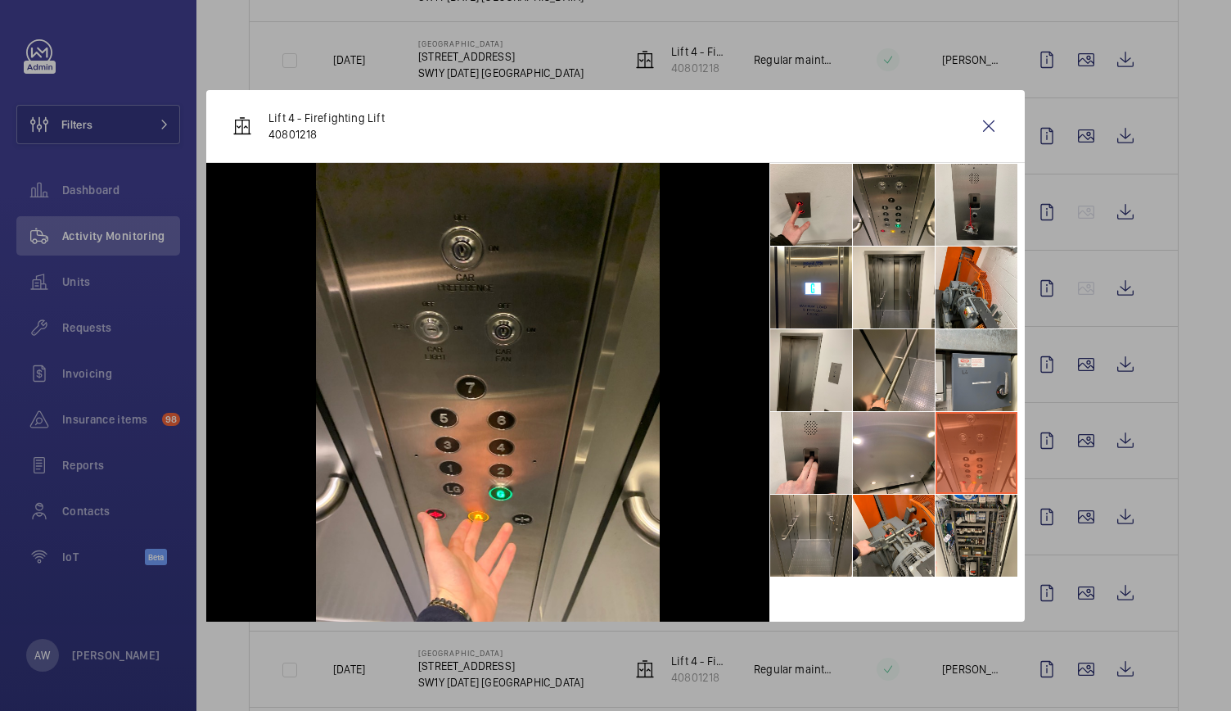
click at [815, 534] on li at bounding box center [811, 536] width 82 height 82
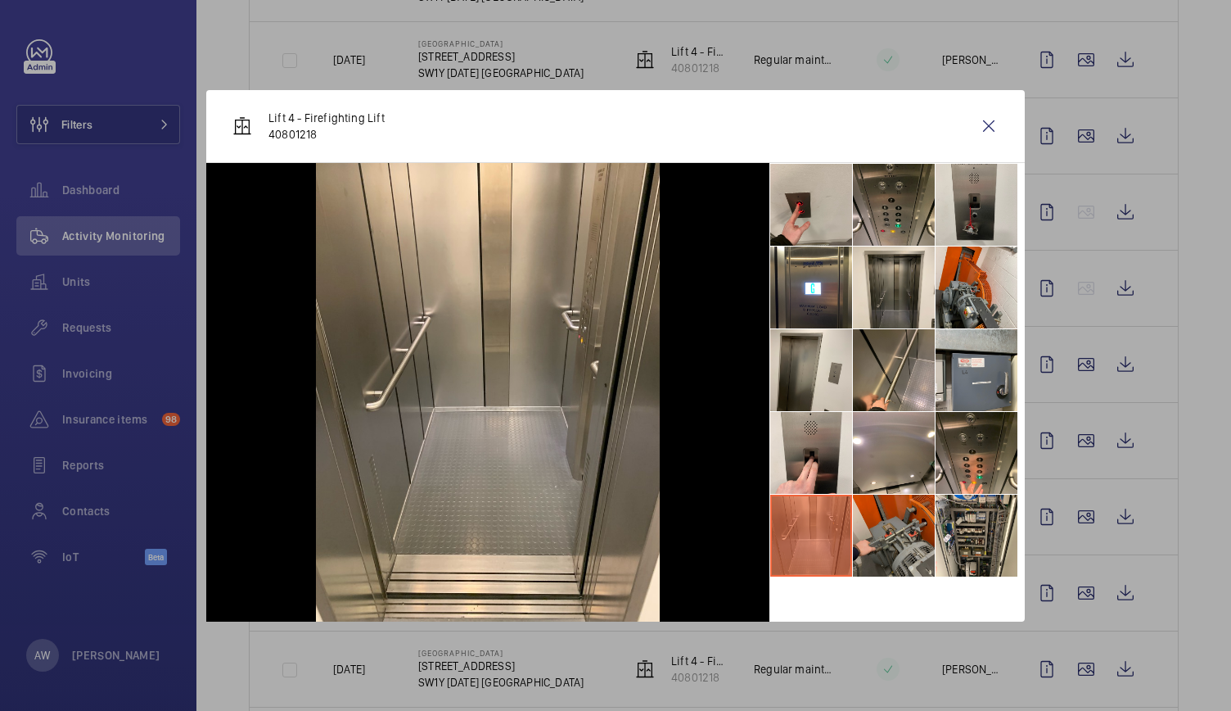
click at [903, 541] on li at bounding box center [894, 536] width 82 height 82
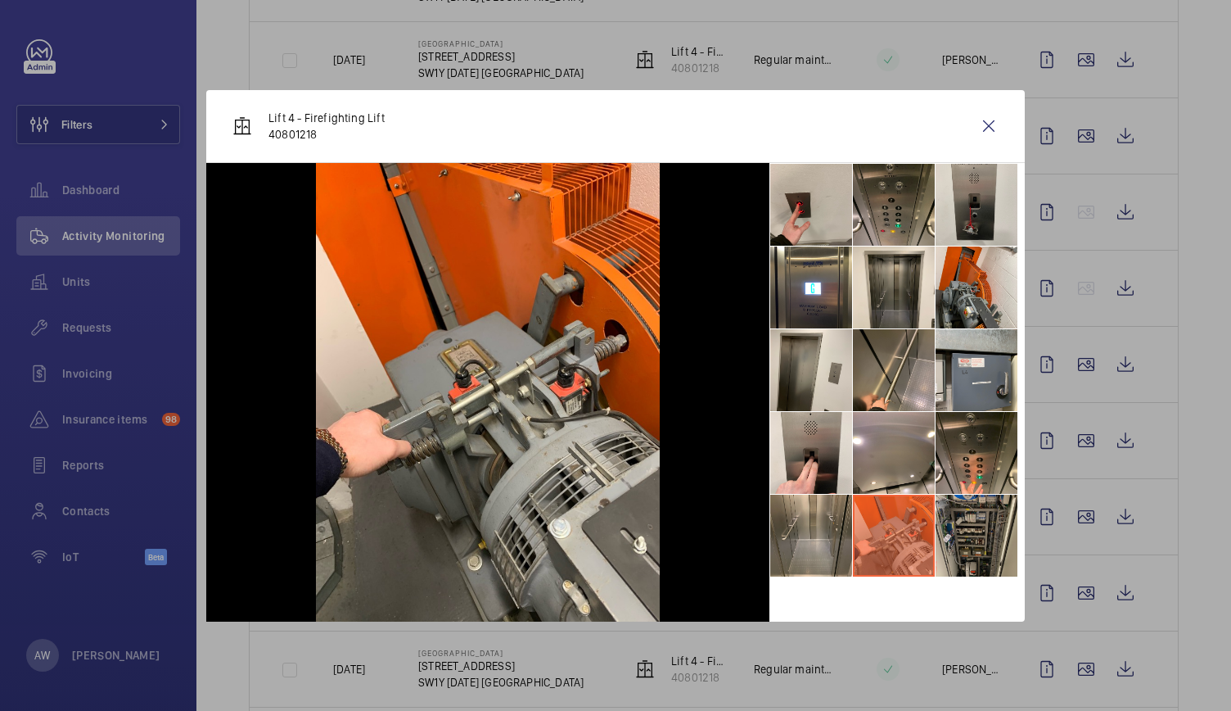
click at [974, 536] on li at bounding box center [977, 536] width 82 height 82
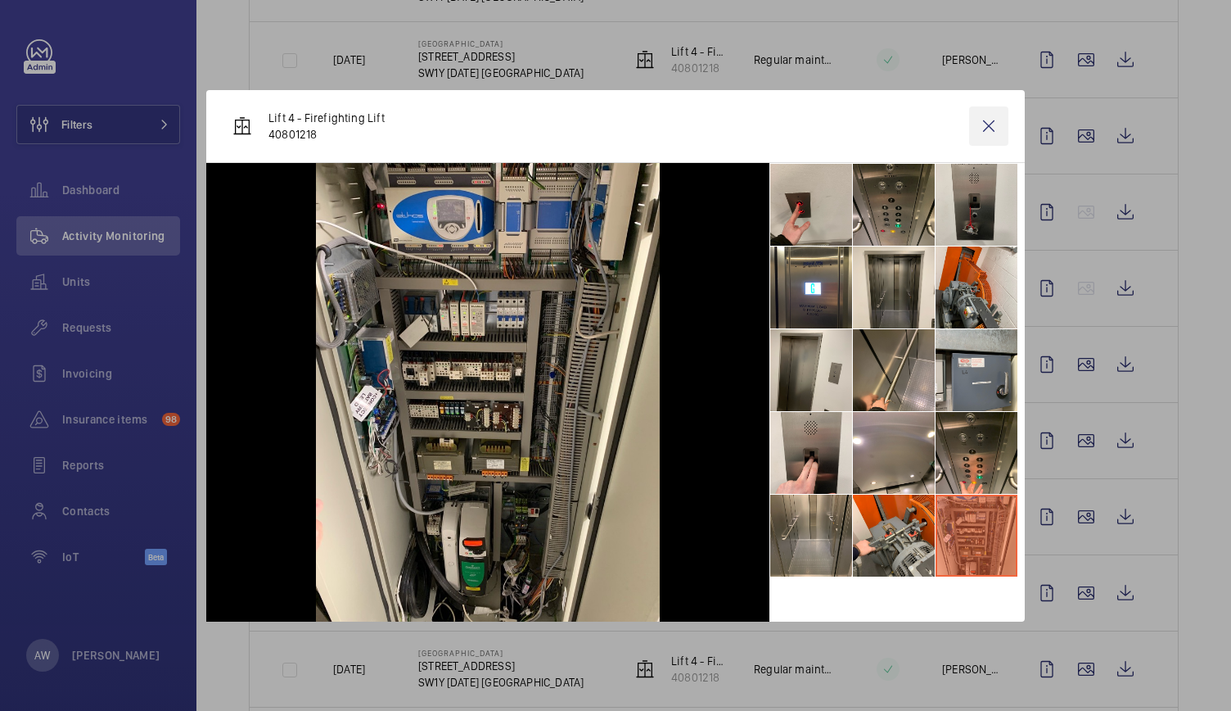
click at [989, 127] on wm-front-icon-button at bounding box center [988, 125] width 39 height 39
